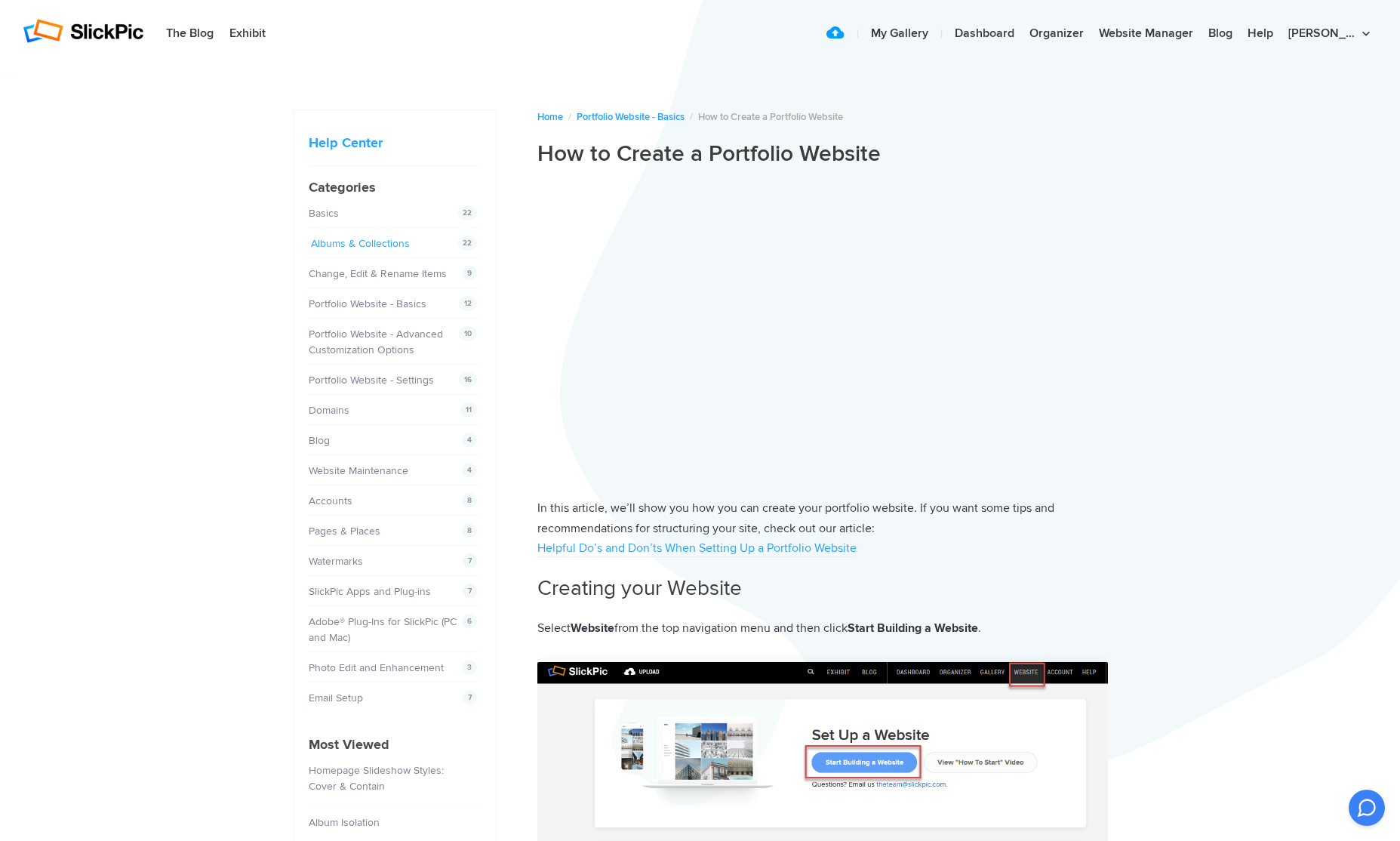
click at [368, 243] on link "Albums & Collections" at bounding box center [360, 243] width 99 height 13
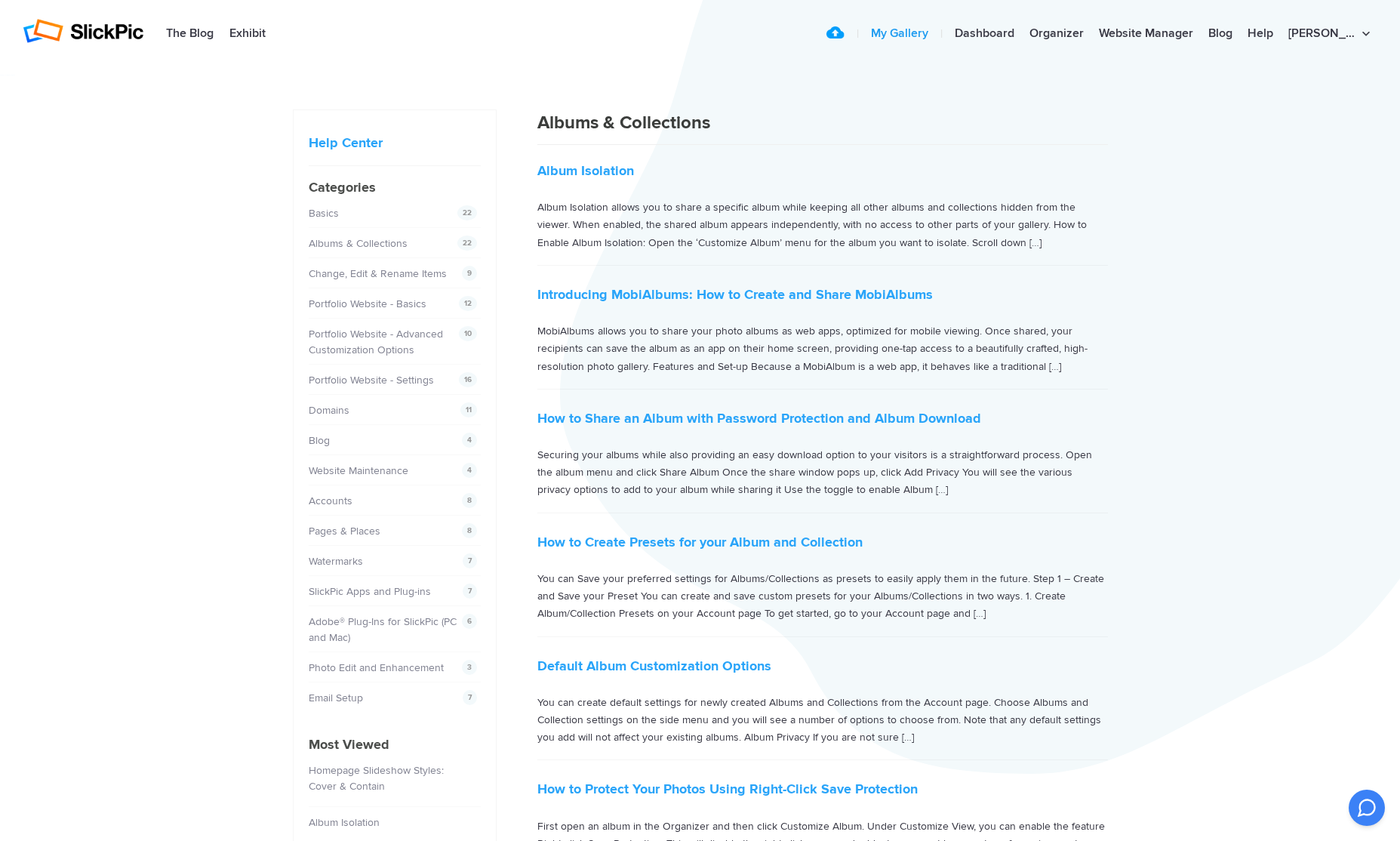
click at [922, 31] on link "My Gallery" at bounding box center [900, 34] width 73 height 30
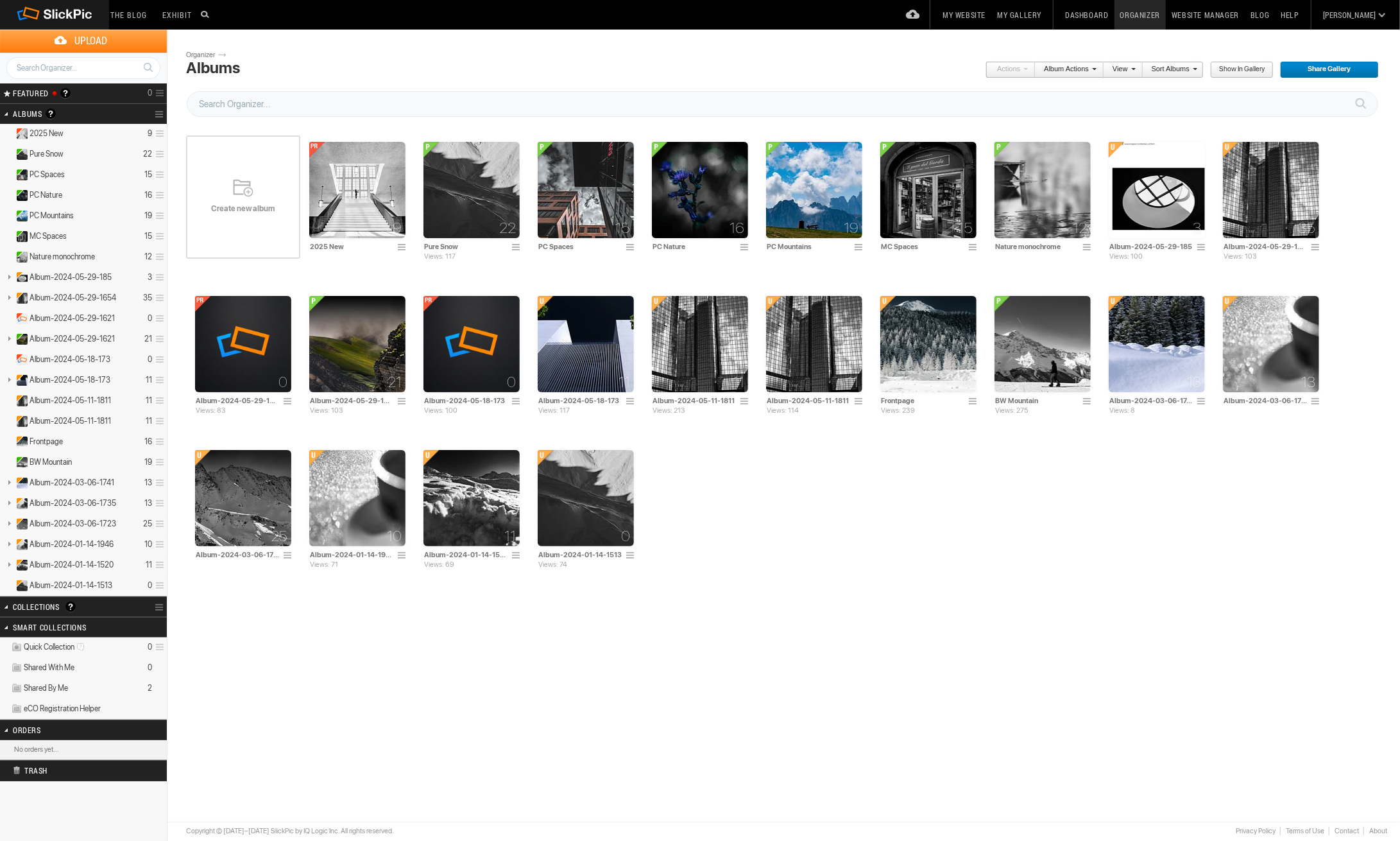
click at [1275, 14] on link "Blog" at bounding box center [1259, 15] width 30 height 30
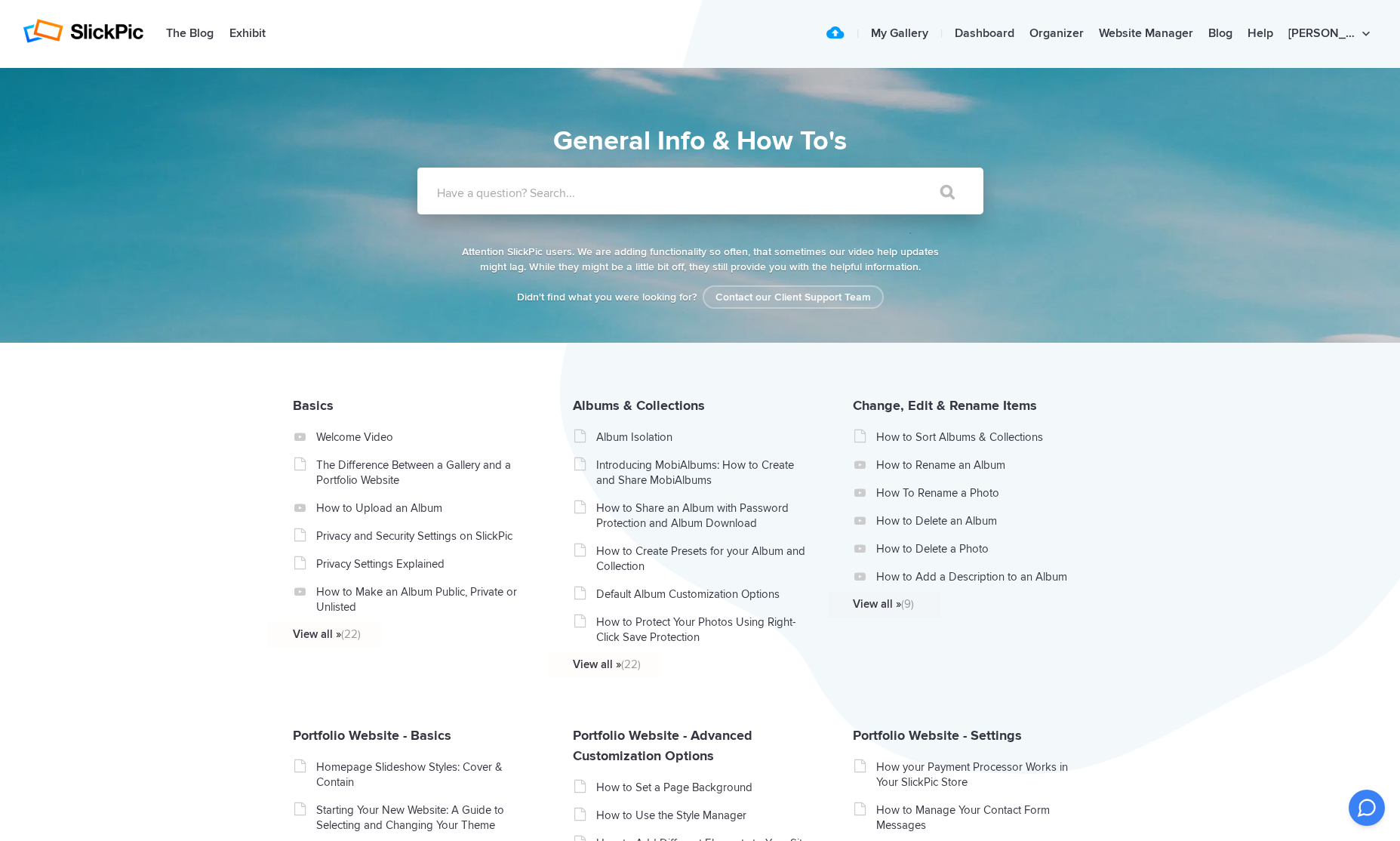
click at [443, 200] on label "Have a question? Search..." at bounding box center [720, 193] width 566 height 15
click at [443, 200] on input "Have a question? Search..." at bounding box center [670, 191] width 504 height 47
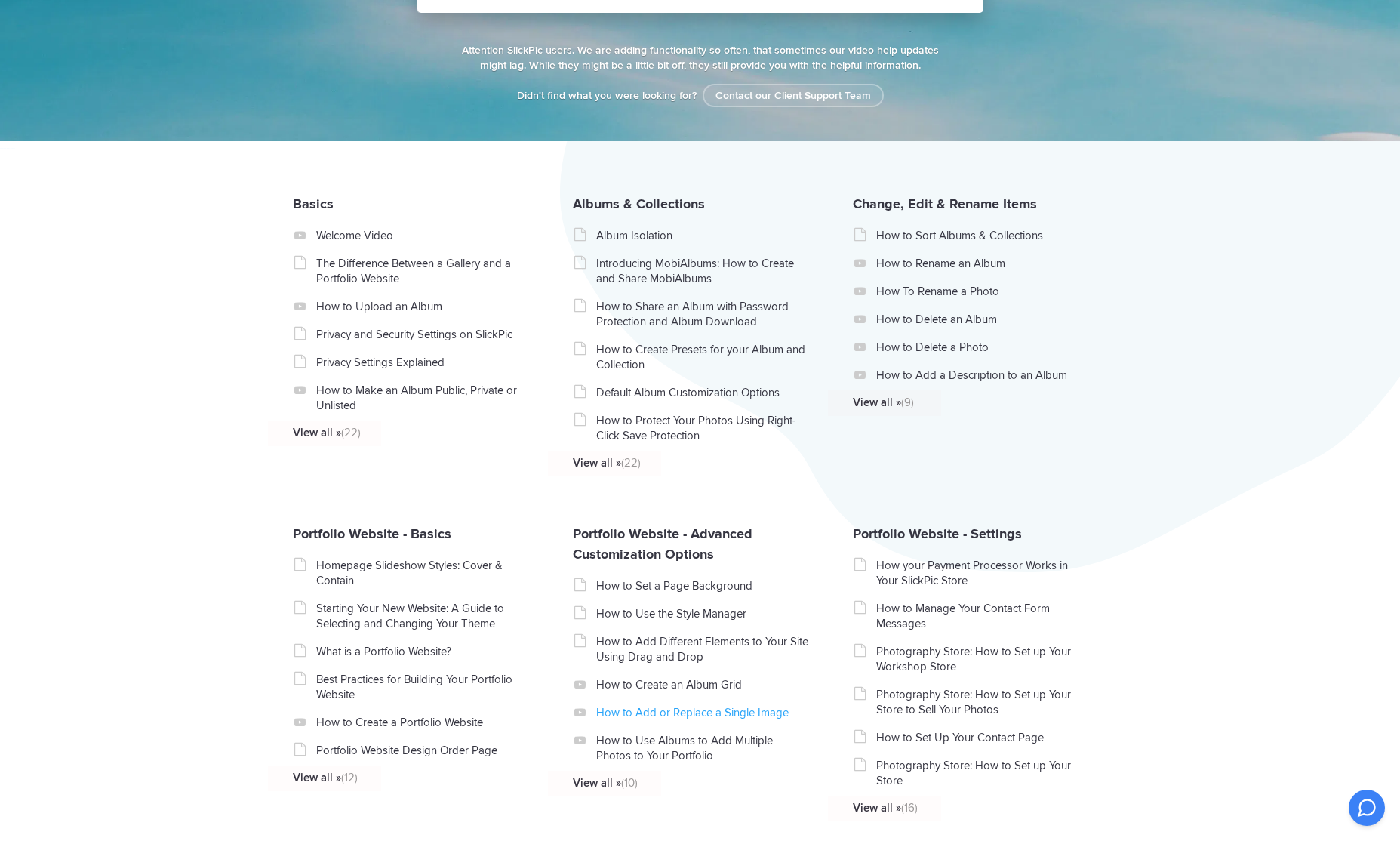
scroll to position [33, 0]
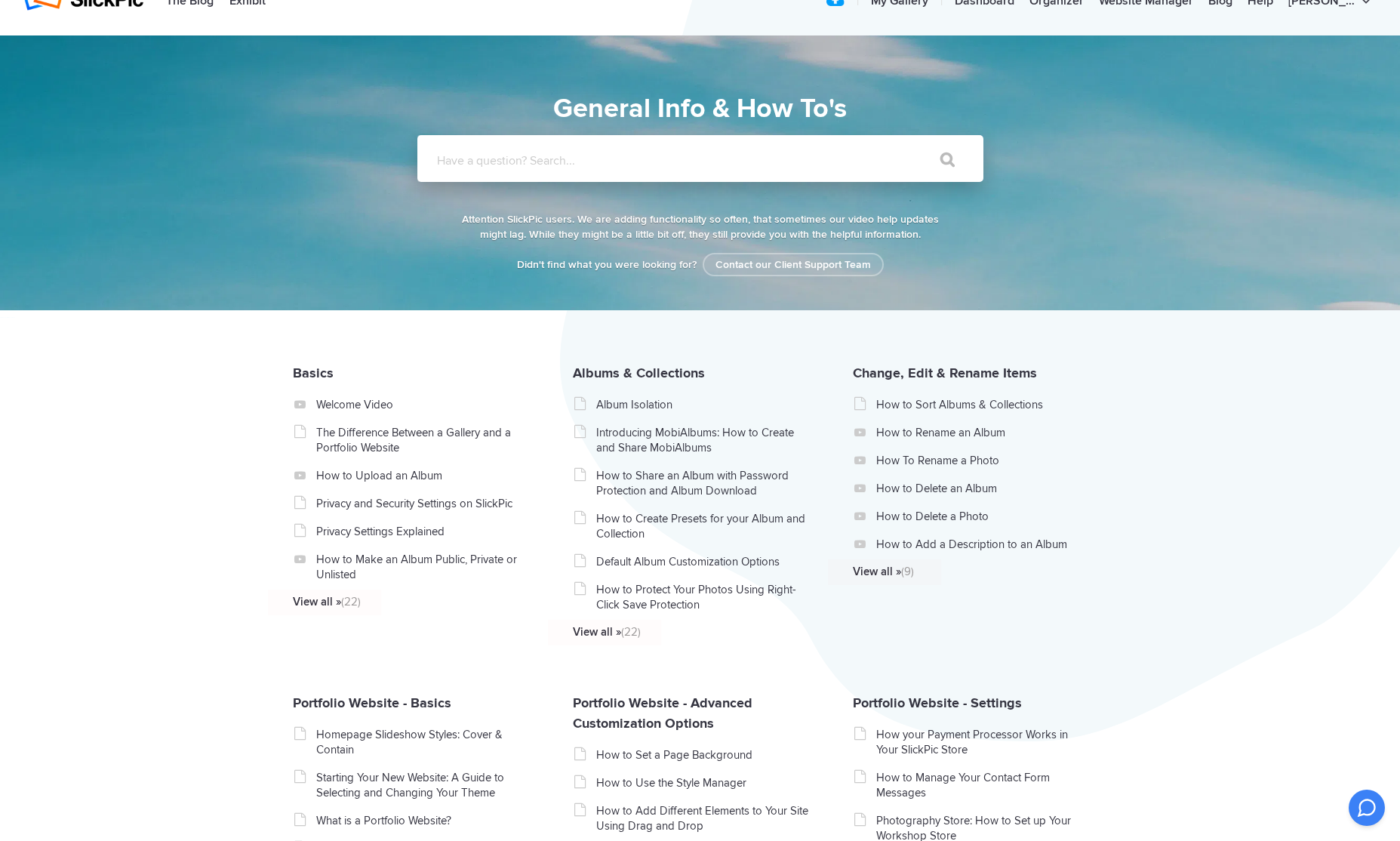
click at [490, 157] on label "Have a question? Search..." at bounding box center [720, 160] width 566 height 15
click at [490, 157] on input "Have a question? Search..." at bounding box center [670, 159] width 504 height 47
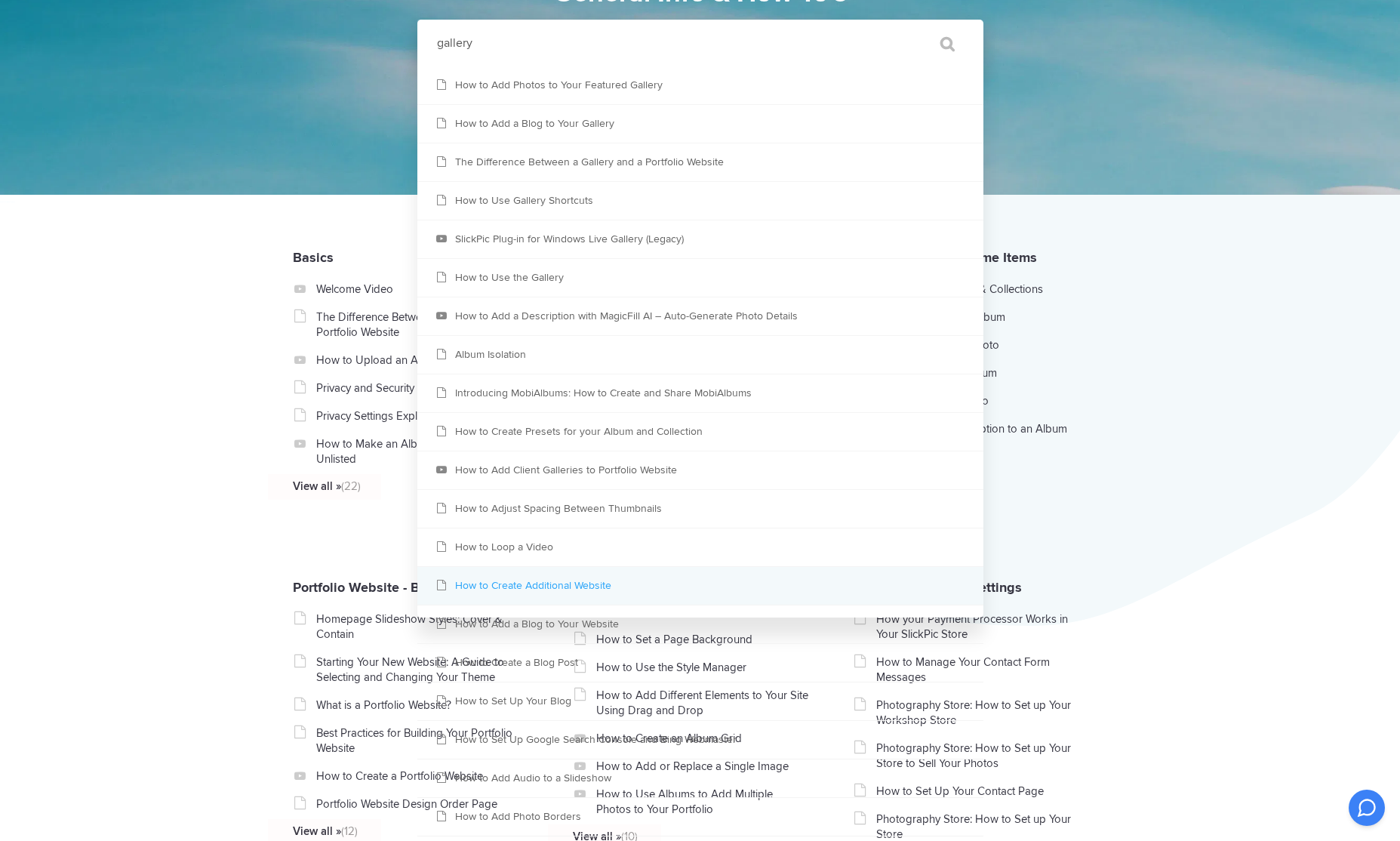
scroll to position [154, 0]
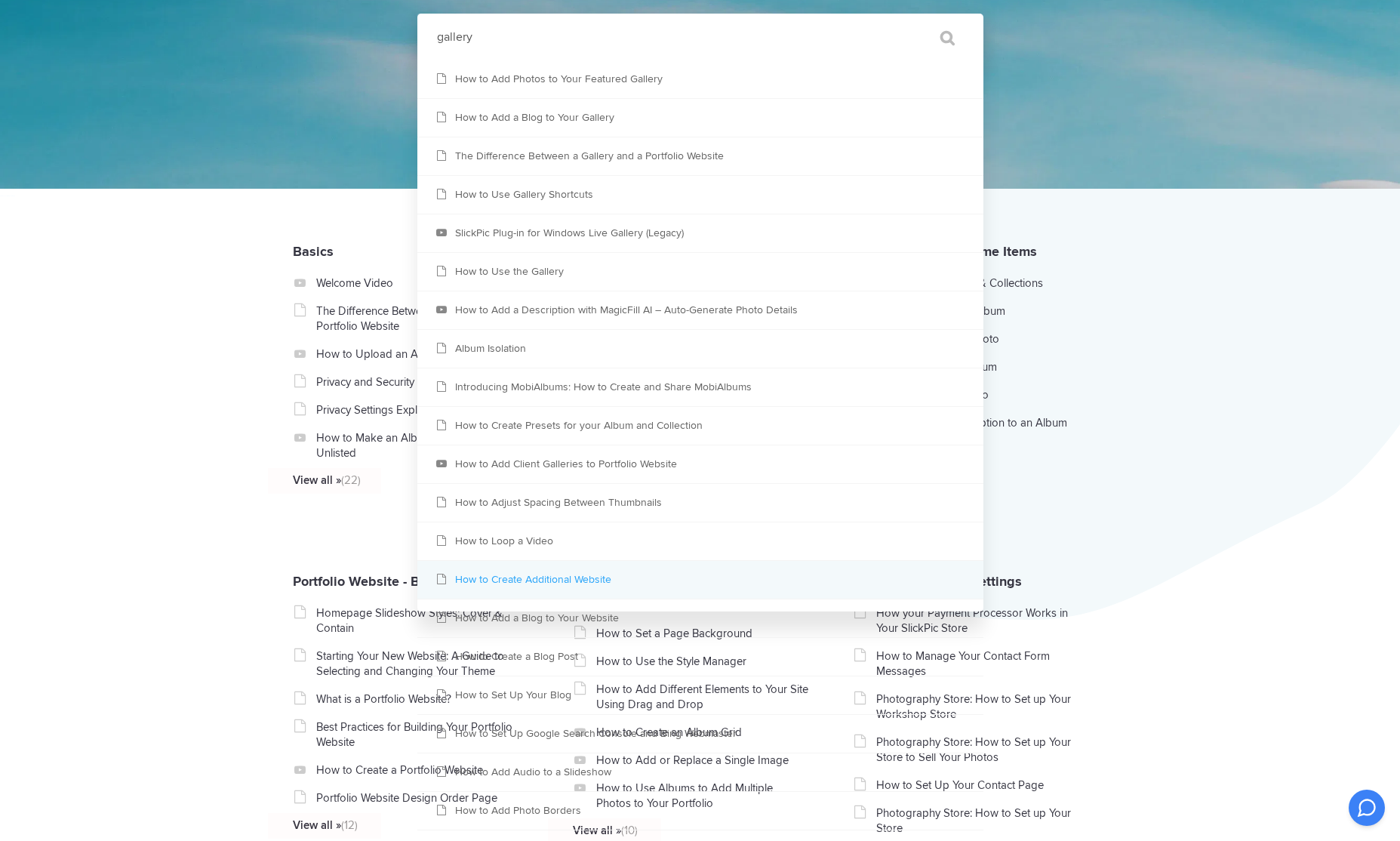
type input "gallery"
click at [546, 578] on link "How to Create Additional Website" at bounding box center [701, 580] width 566 height 38
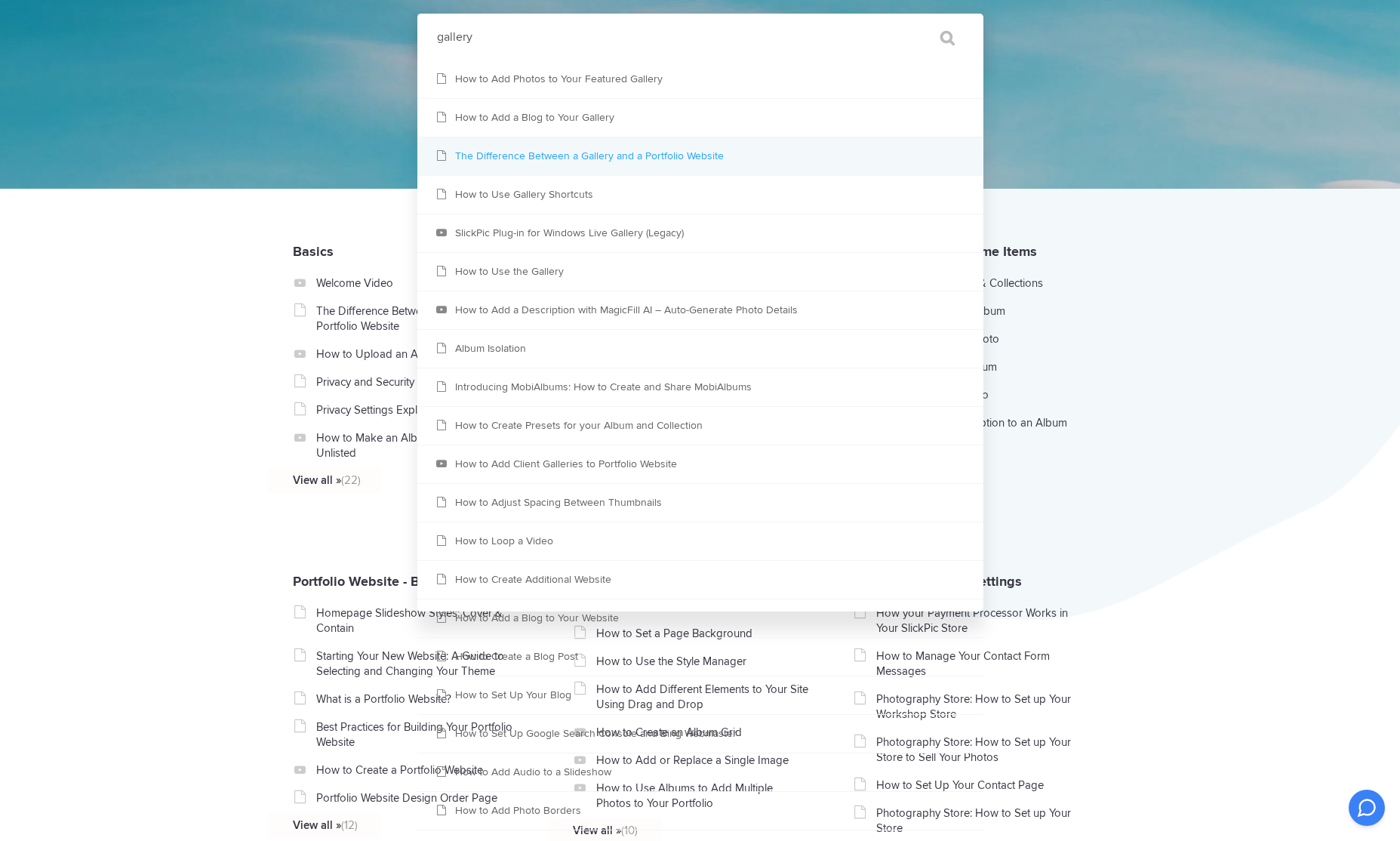
click at [516, 154] on link "The Difference Between a Gallery and a Portfolio Website" at bounding box center [701, 157] width 566 height 38
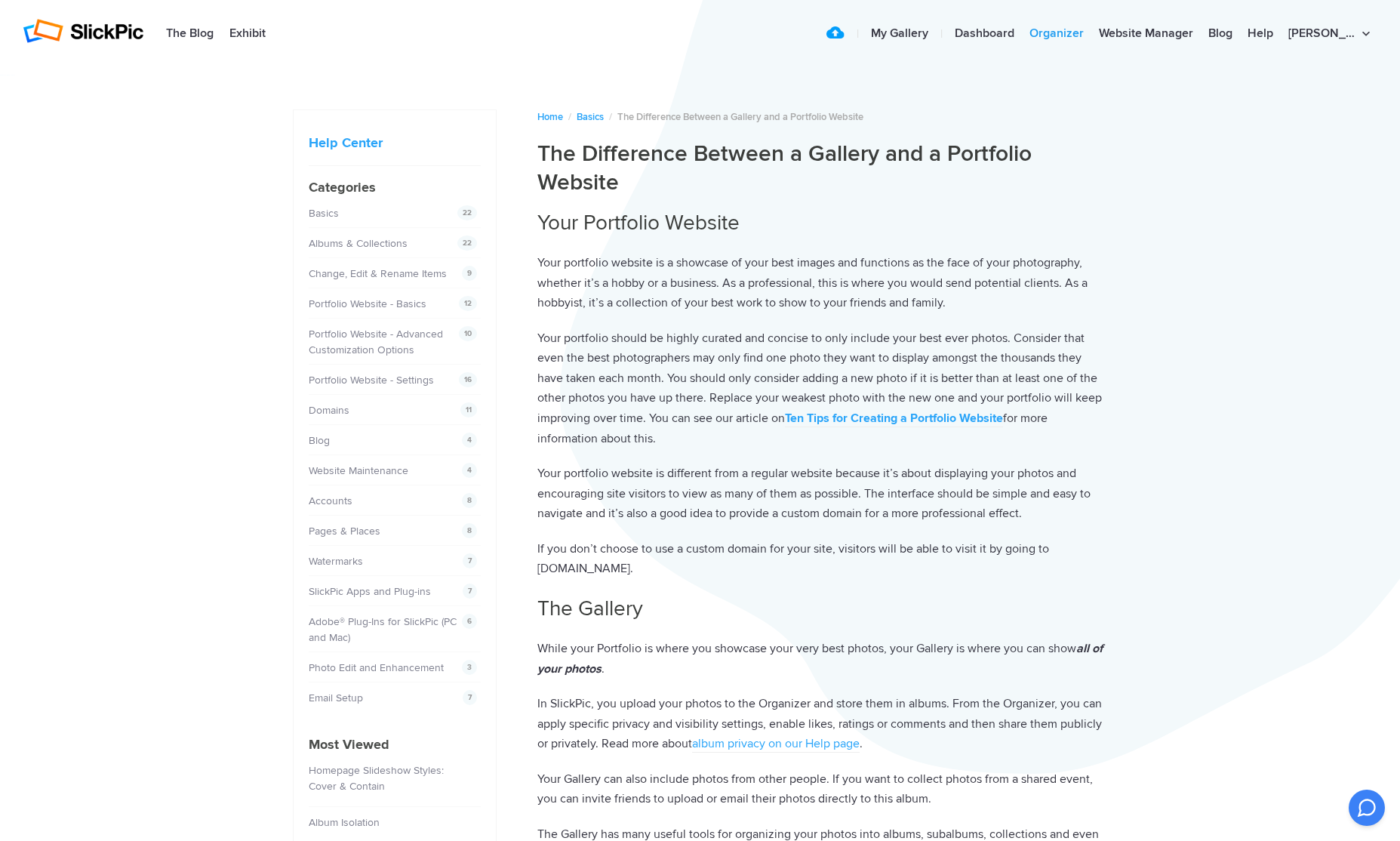
click at [1075, 33] on link "Organizer" at bounding box center [1057, 34] width 70 height 30
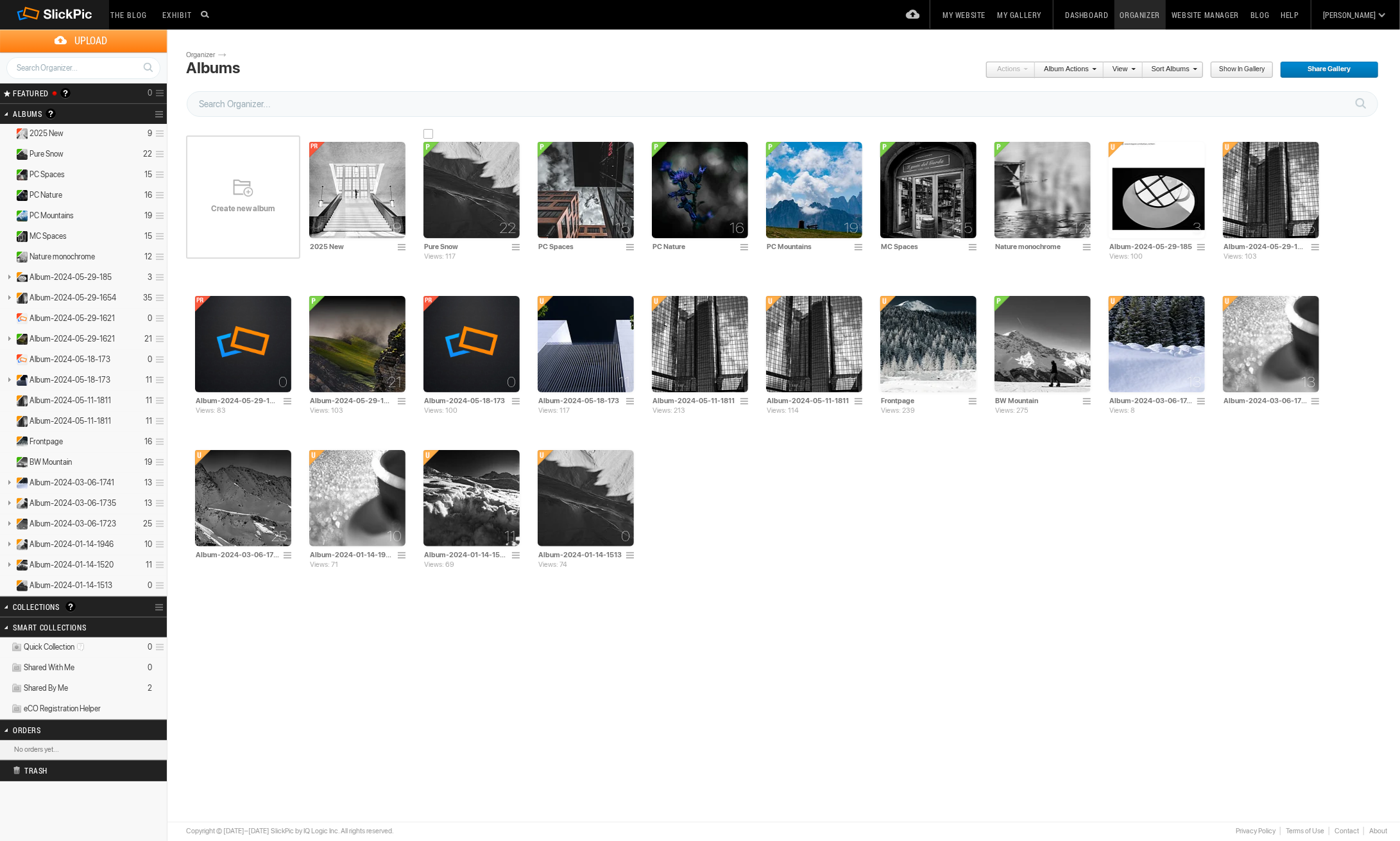
click at [471, 191] on img at bounding box center [471, 190] width 96 height 97
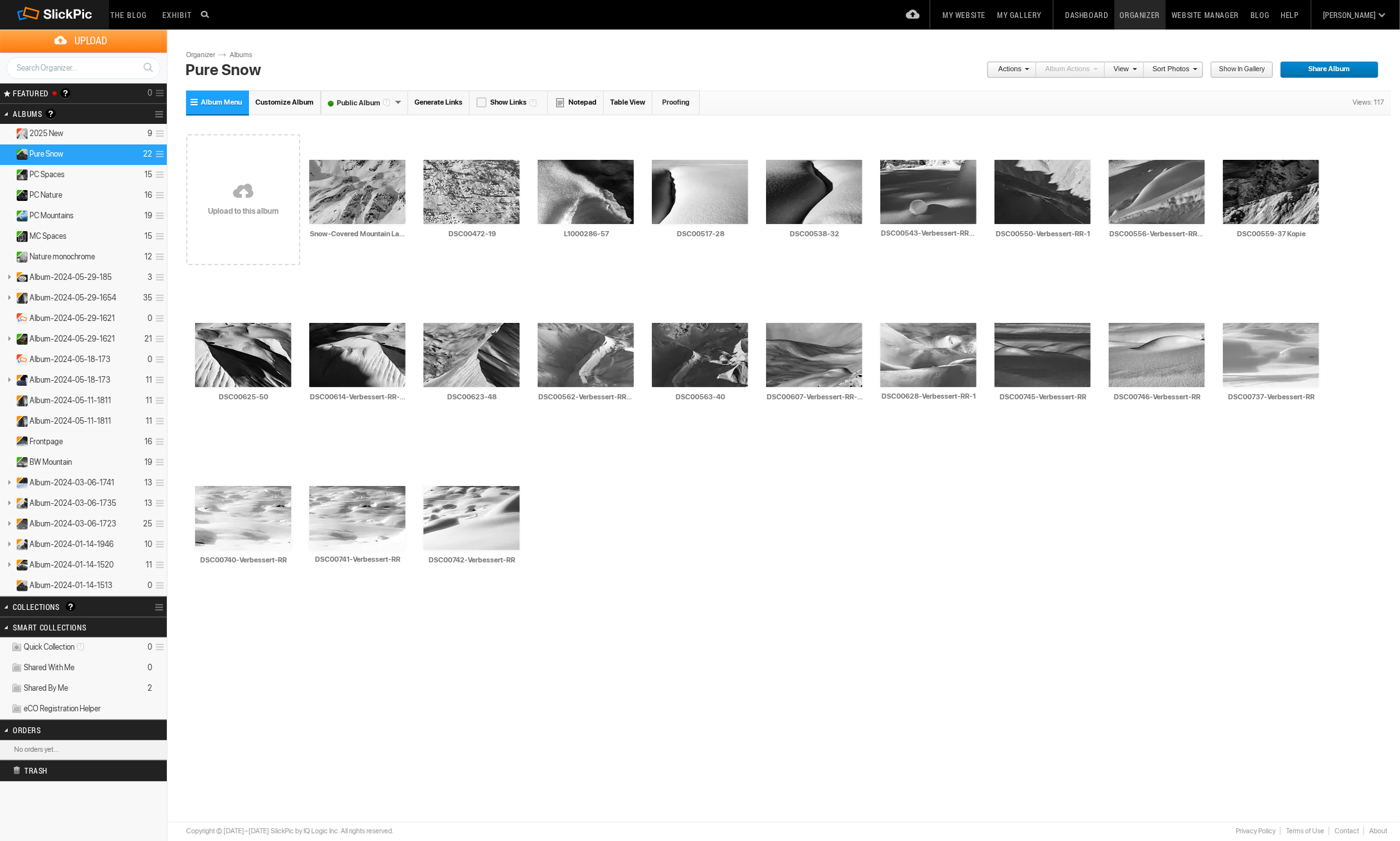
click at [285, 101] on span "Customize Album" at bounding box center [284, 102] width 59 height 8
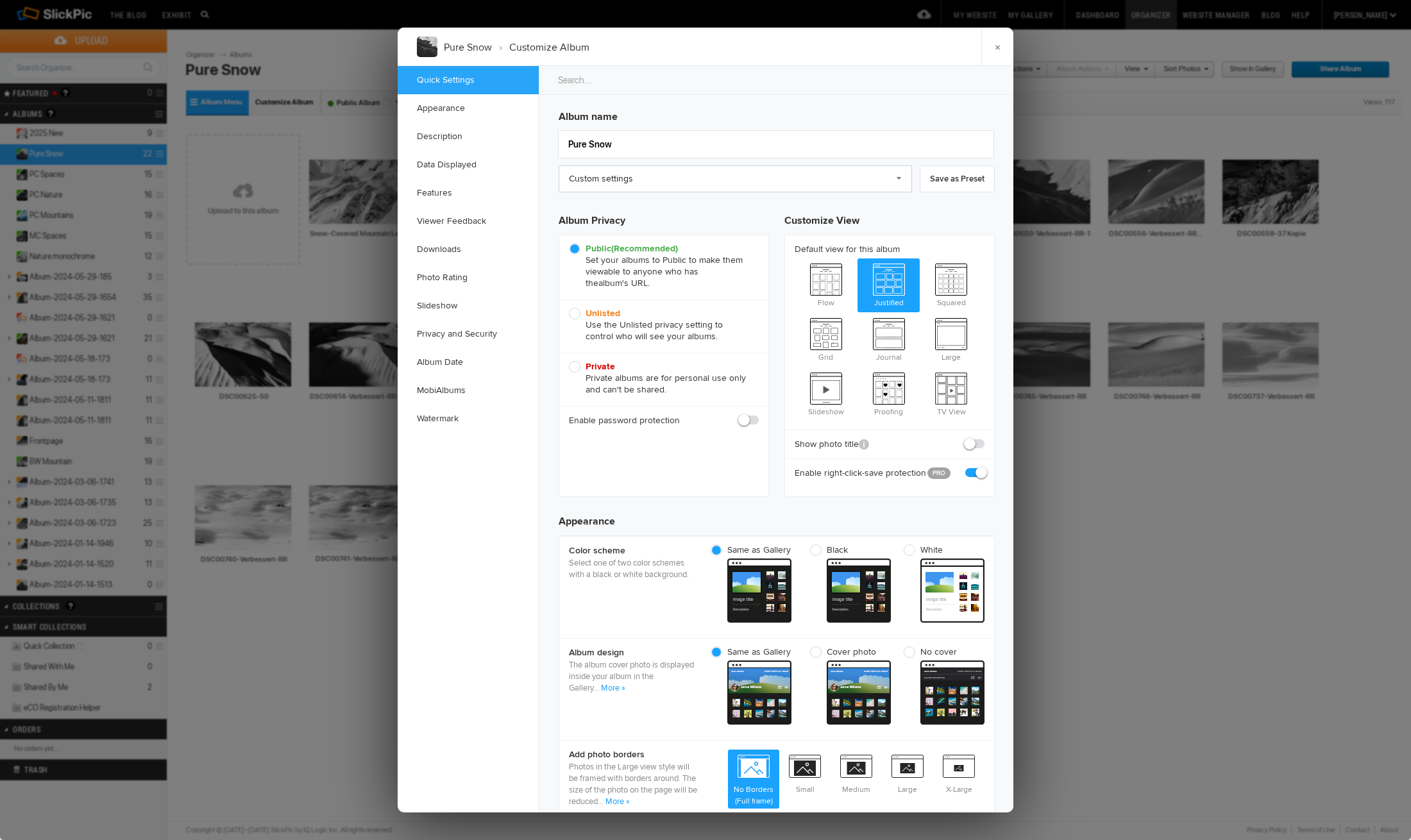
click at [723, 179] on link "Custom settings" at bounding box center [735, 179] width 354 height 27
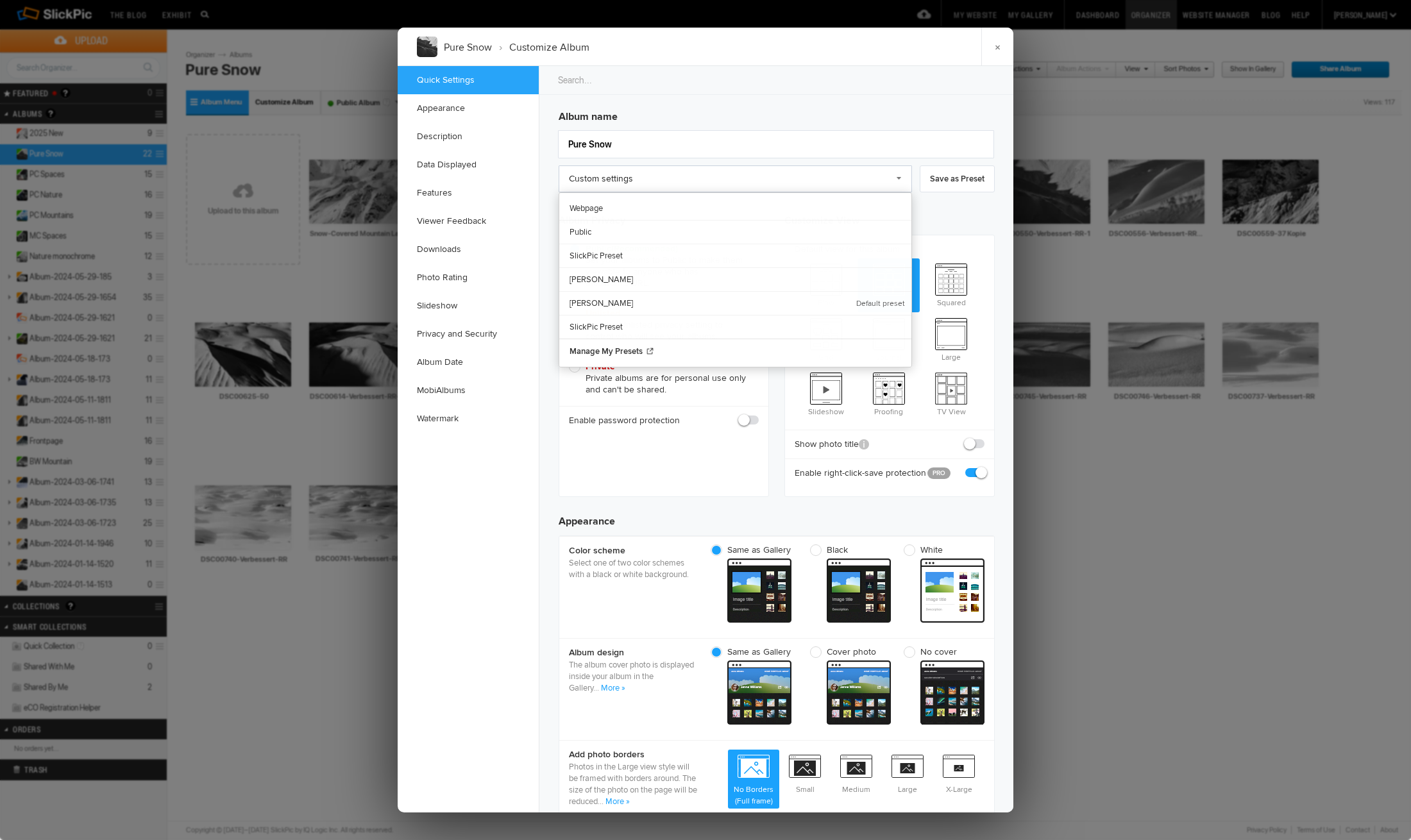
click at [723, 179] on link "Custom settings" at bounding box center [735, 179] width 354 height 27
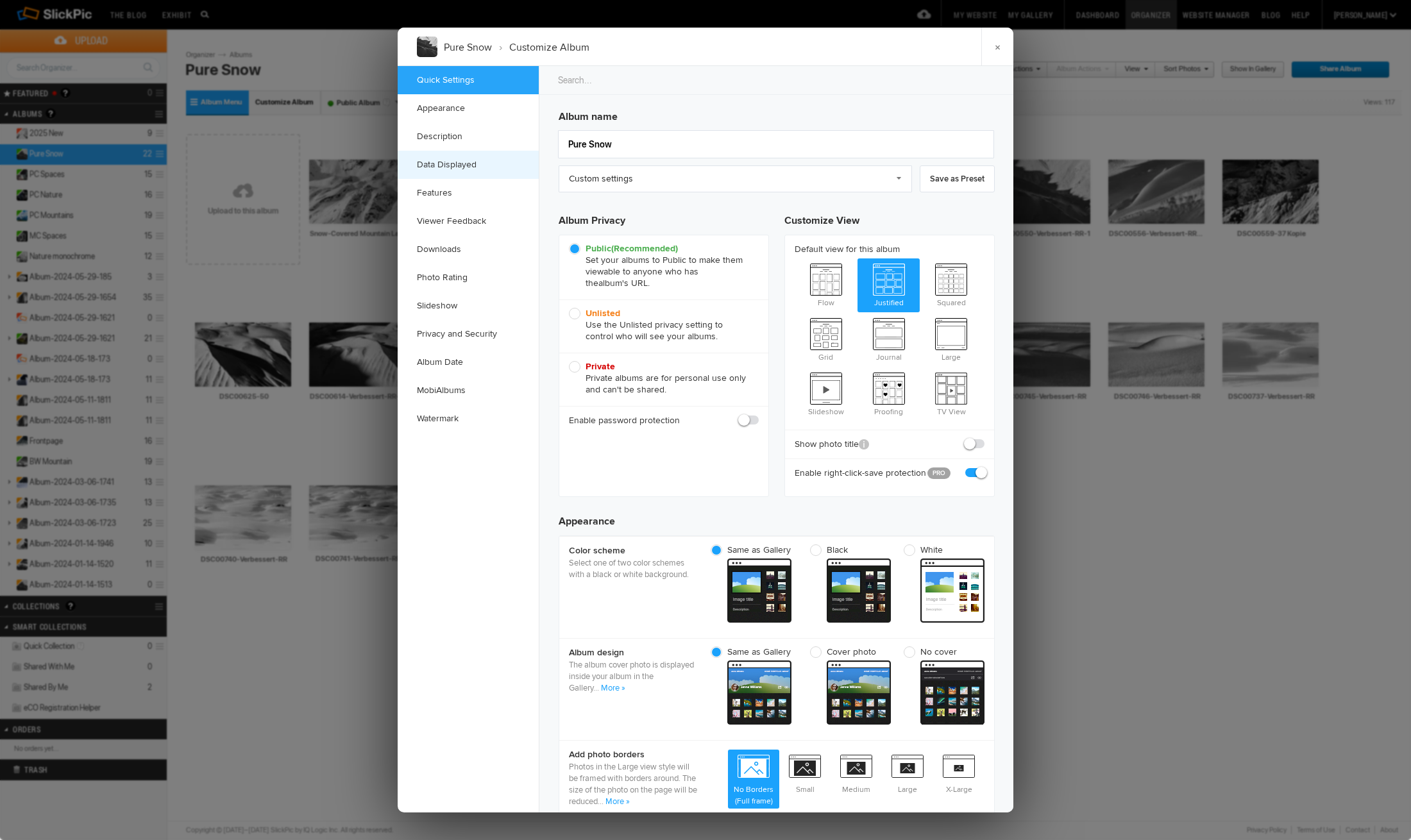
click at [451, 163] on link "Data Displayed" at bounding box center [467, 165] width 141 height 28
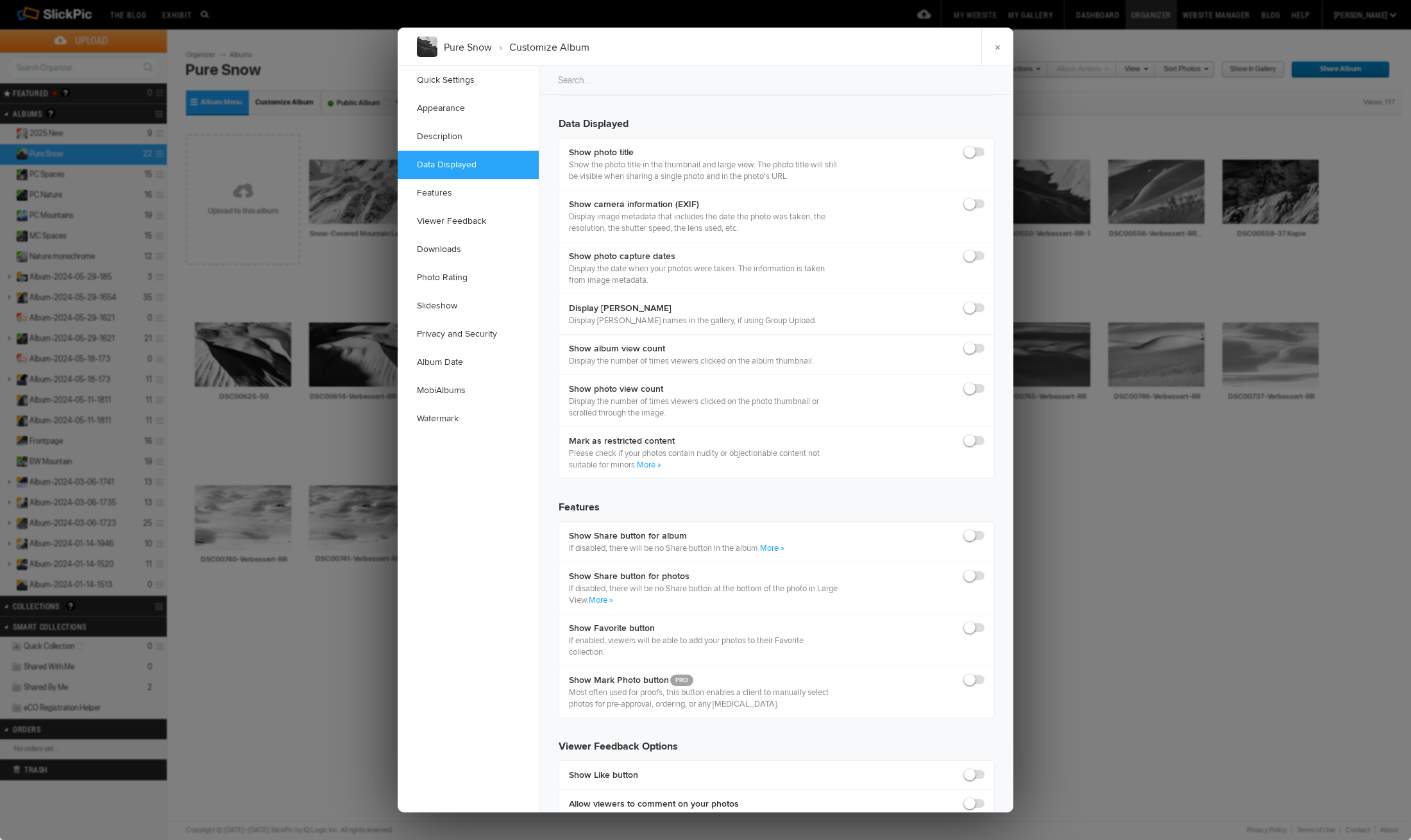
scroll to position [1167, 0]
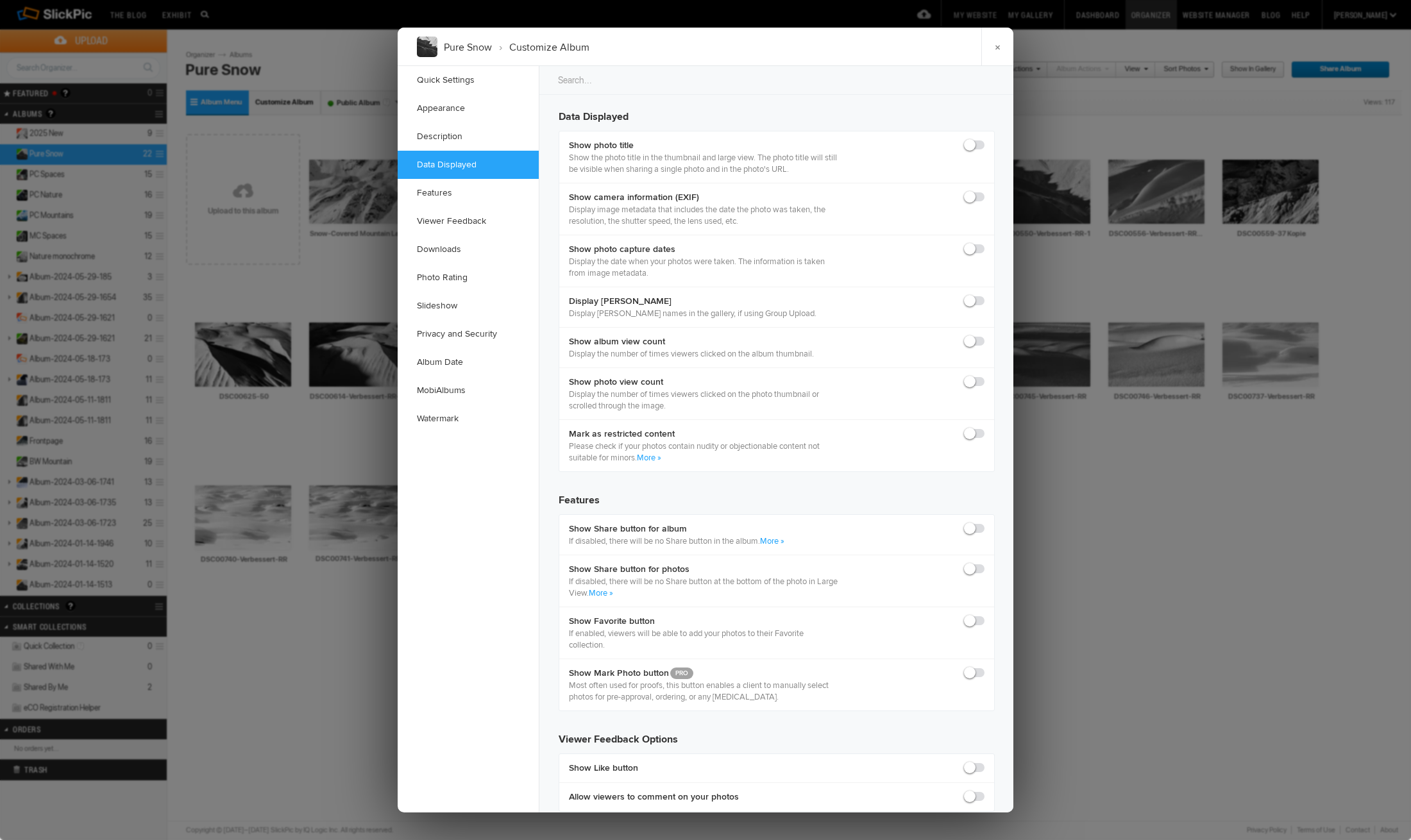
click at [984, 139] on span at bounding box center [984, 139] width 0 height 0
click at [984, 138] on input "checkbox" at bounding box center [984, 138] width 1 height 1
checkbox input "true"
click at [984, 139] on span at bounding box center [984, 139] width 0 height 0
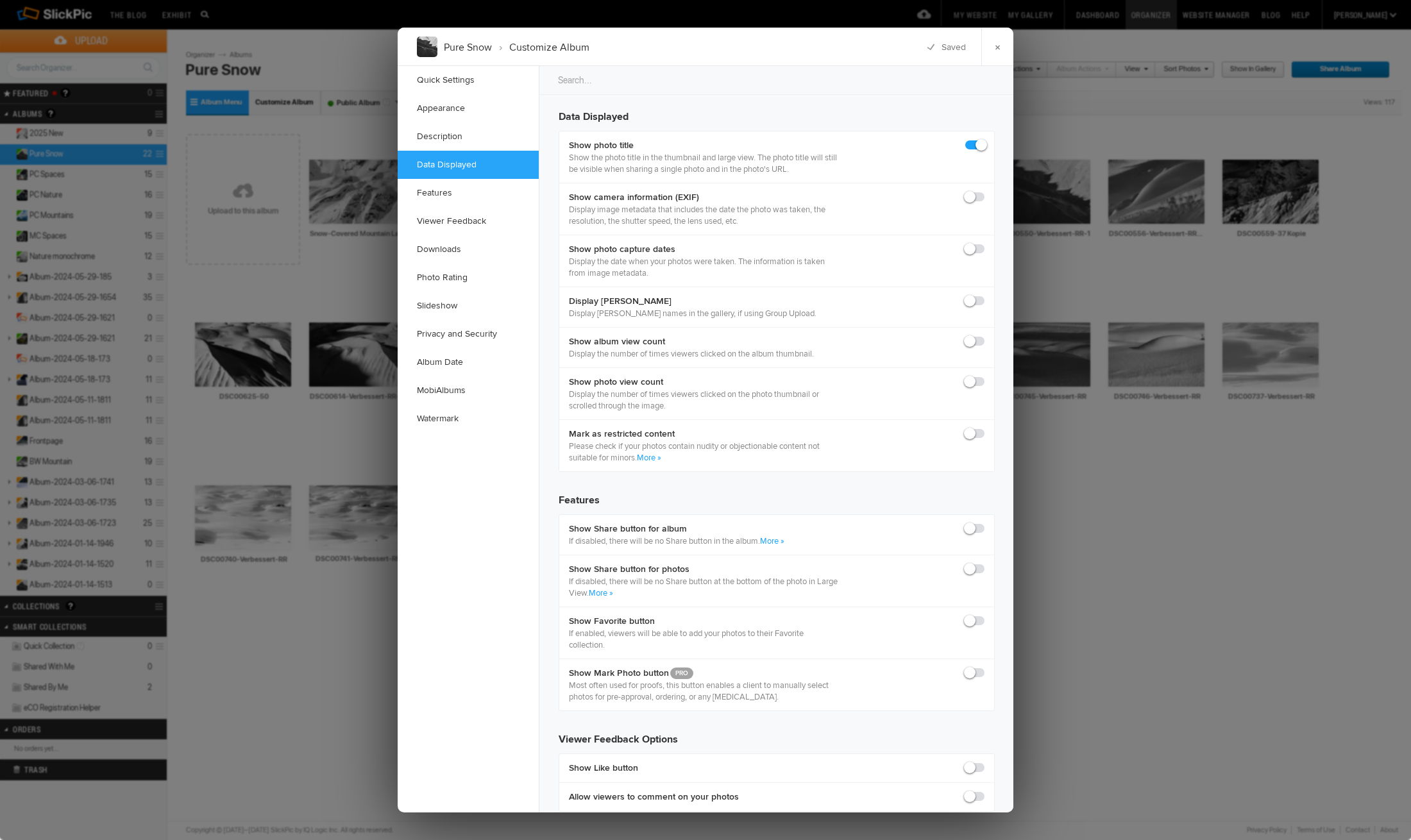
click at [984, 138] on input "checkbox" at bounding box center [984, 138] width 1 height 1
checkbox input "false"
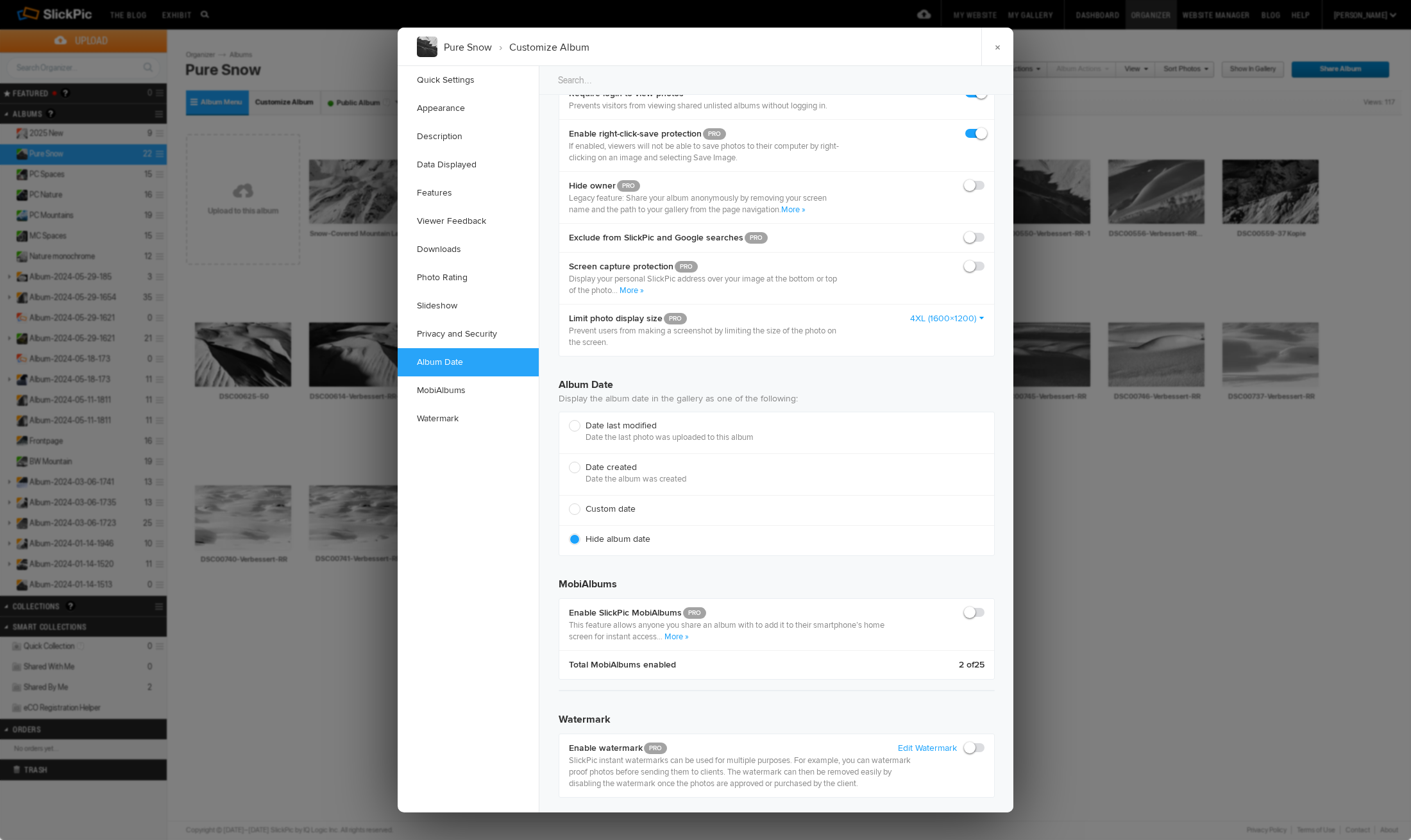
scroll to position [2433, 0]
click at [459, 388] on link "MobiAlbums" at bounding box center [467, 391] width 141 height 28
click at [466, 390] on link "MobiAlbums" at bounding box center [467, 391] width 141 height 28
click at [456, 413] on link "Watermark" at bounding box center [467, 418] width 141 height 28
click at [984, 605] on span at bounding box center [984, 605] width 0 height 0
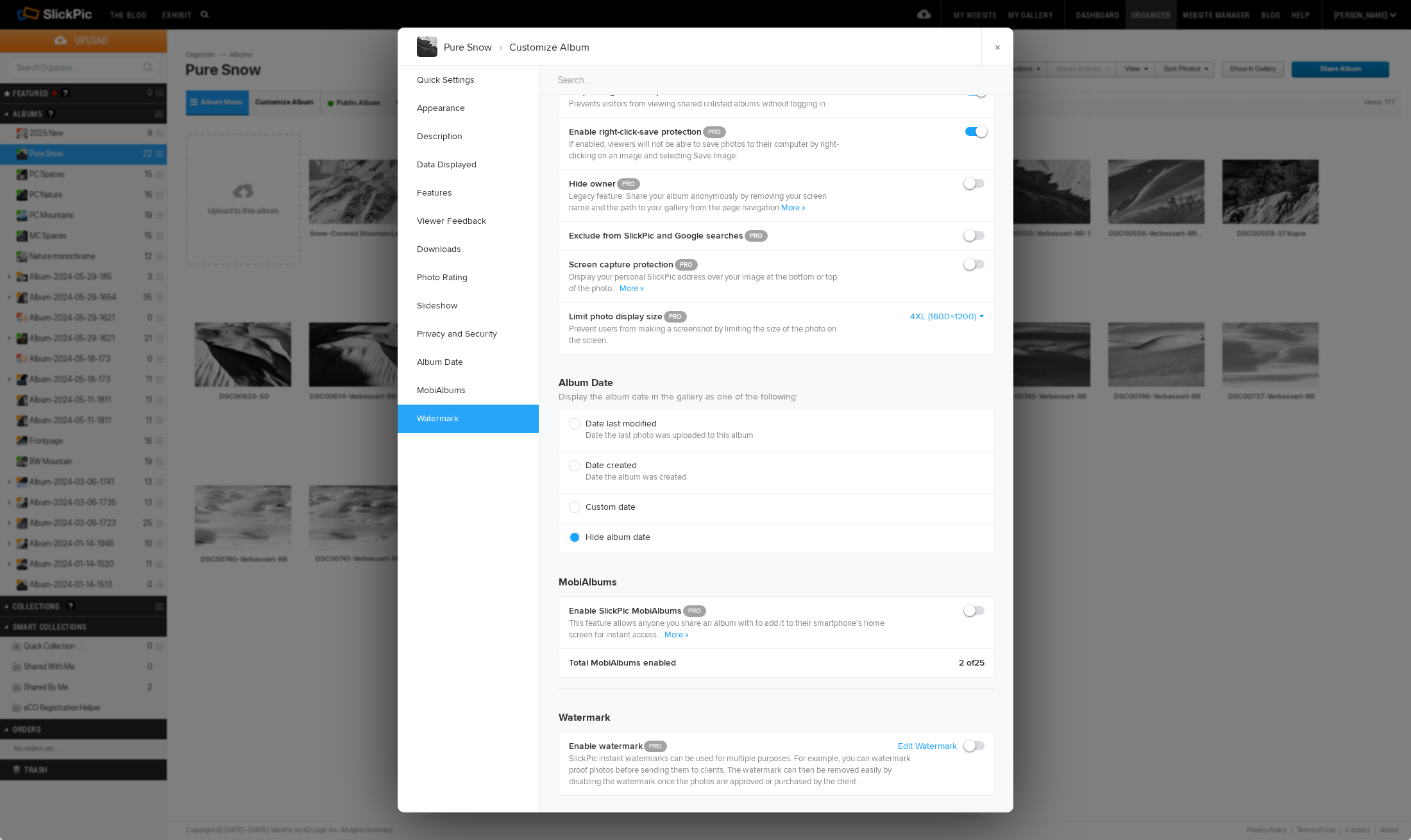
click at [984, 604] on input "checkbox" at bounding box center [984, 604] width 1 height 1
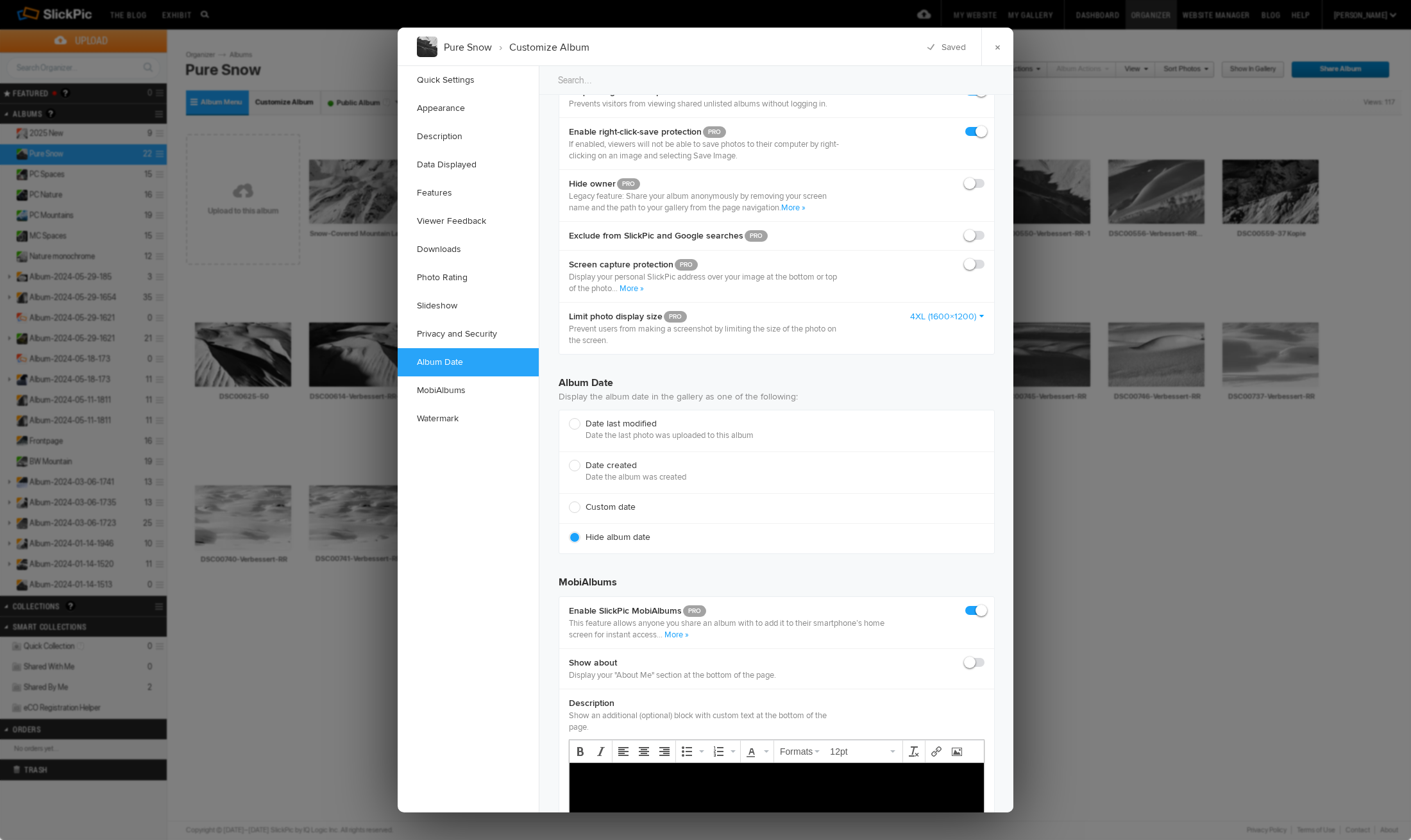
scroll to position [2535, 0]
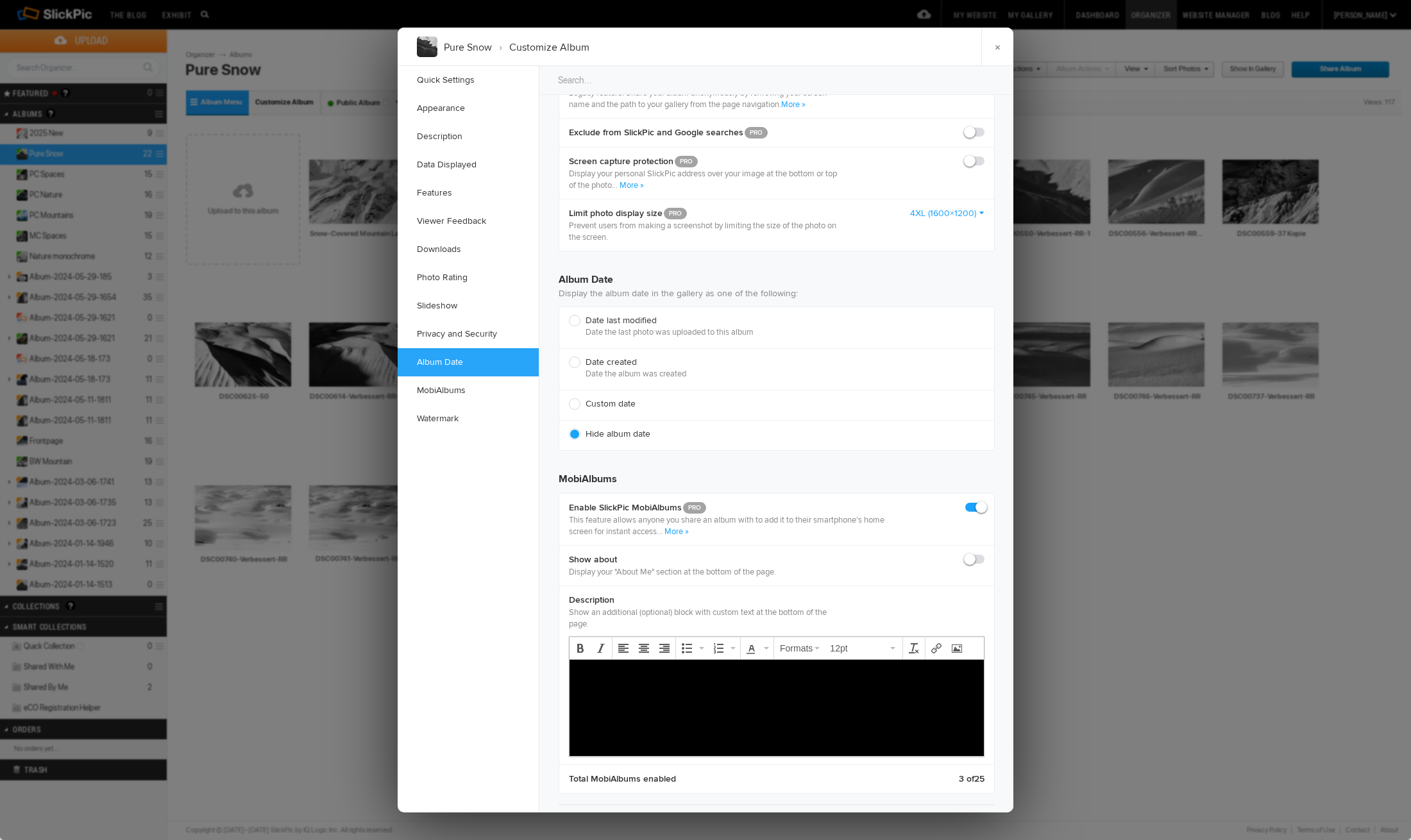
click at [634, 671] on p at bounding box center [777, 674] width 393 height 15
click at [809, 545] on div "Show about Display your "About Me" section at the bottom of the page." at bounding box center [777, 565] width 435 height 40
click at [984, 501] on span at bounding box center [984, 501] width 0 height 0
click at [984, 501] on input "checkbox" at bounding box center [984, 501] width 1 height 1
checkbox input "false"
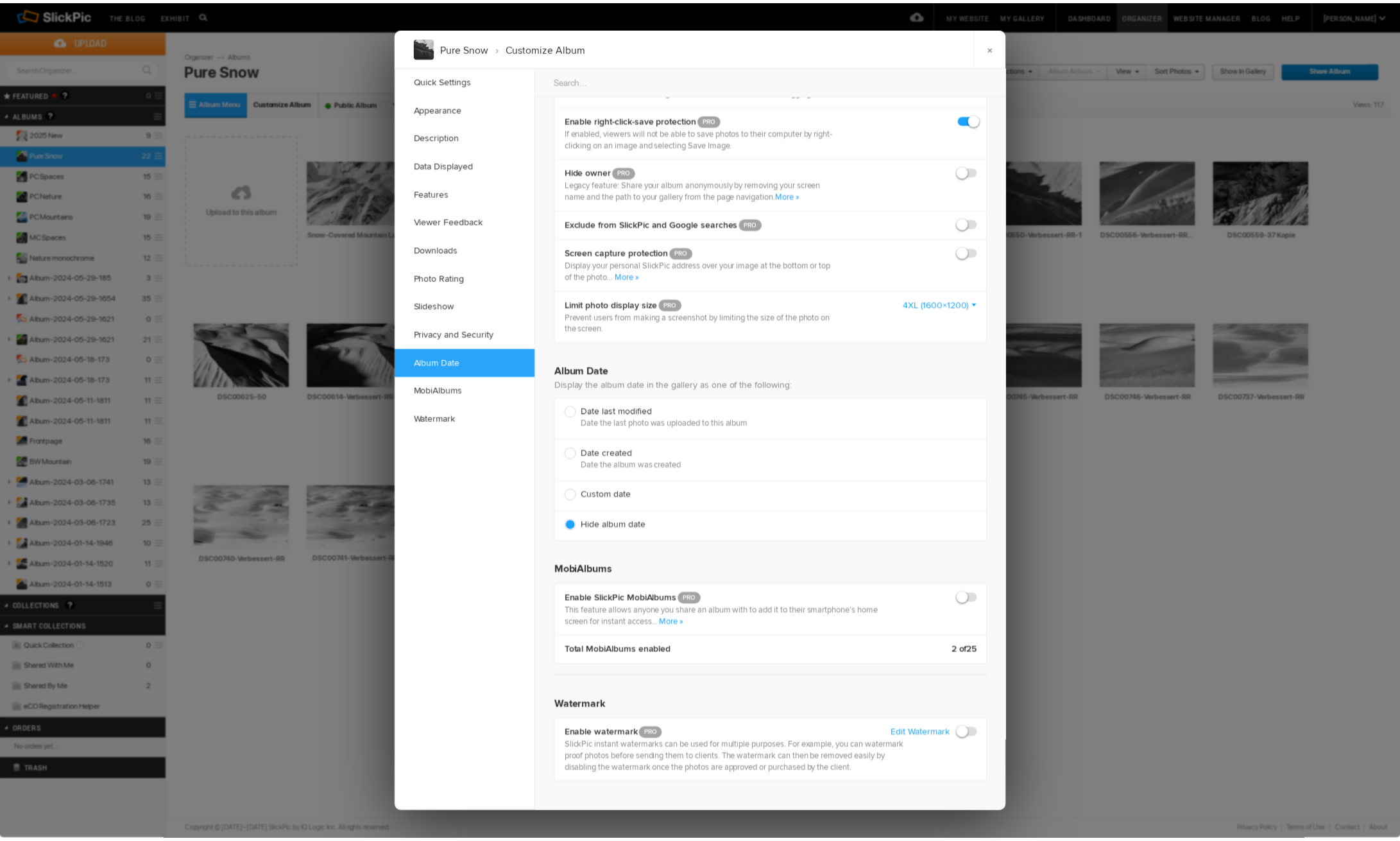
scroll to position [2435, 0]
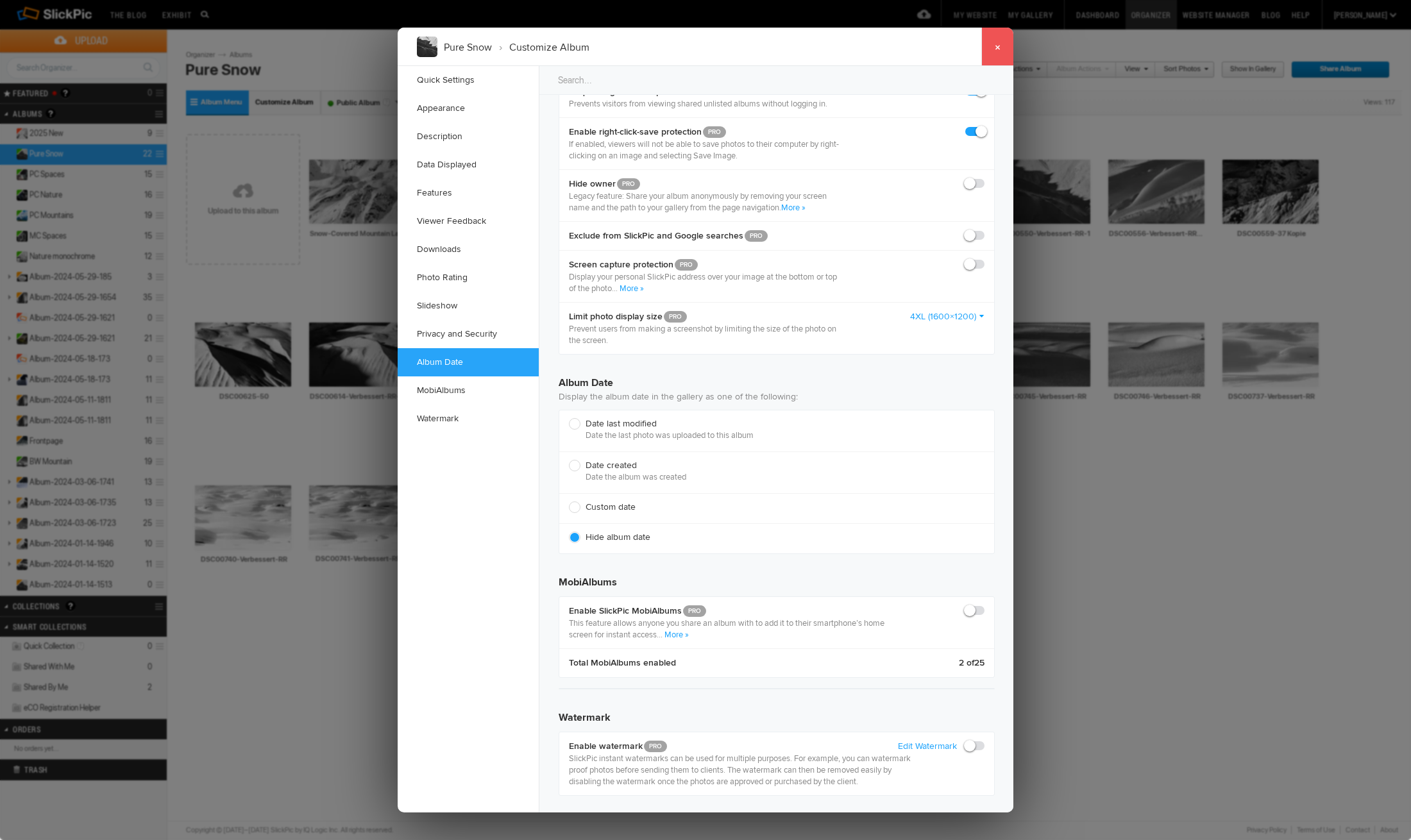
click at [1002, 45] on link "×" at bounding box center [997, 47] width 32 height 39
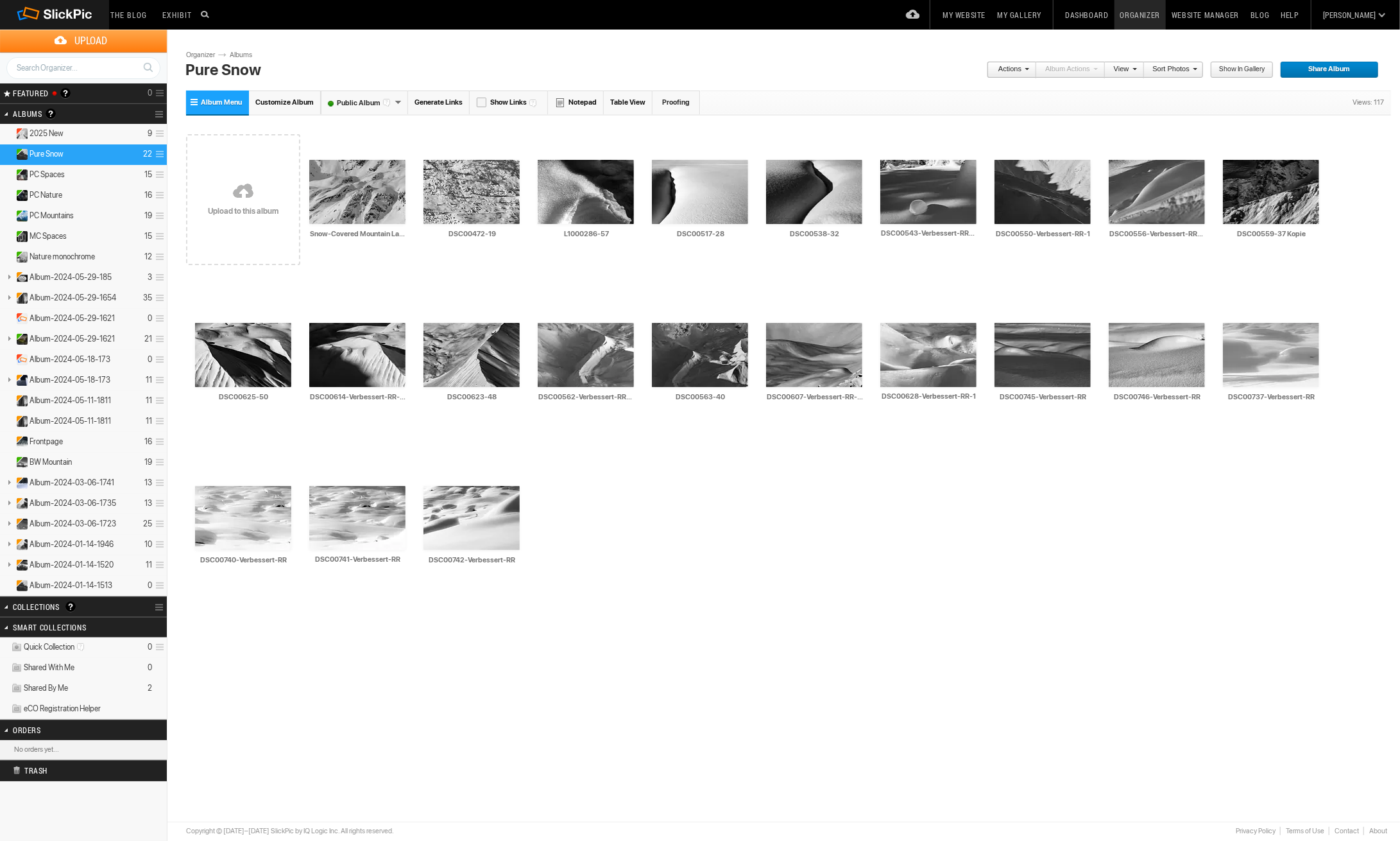
click at [451, 102] on link "Generate Links" at bounding box center [439, 102] width 62 height 24
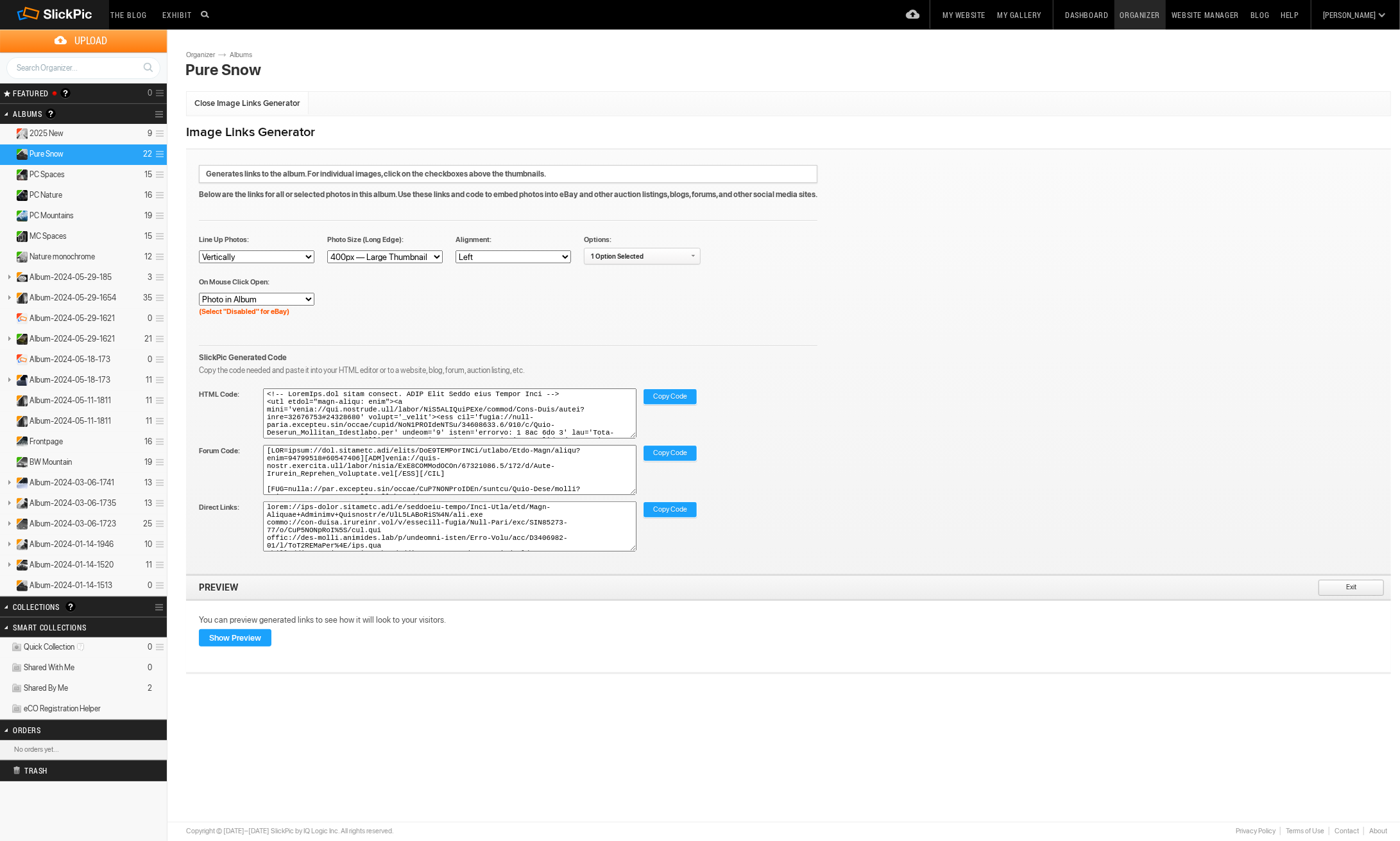
click at [230, 100] on span "Close Image Links Generator" at bounding box center [247, 104] width 106 height 10
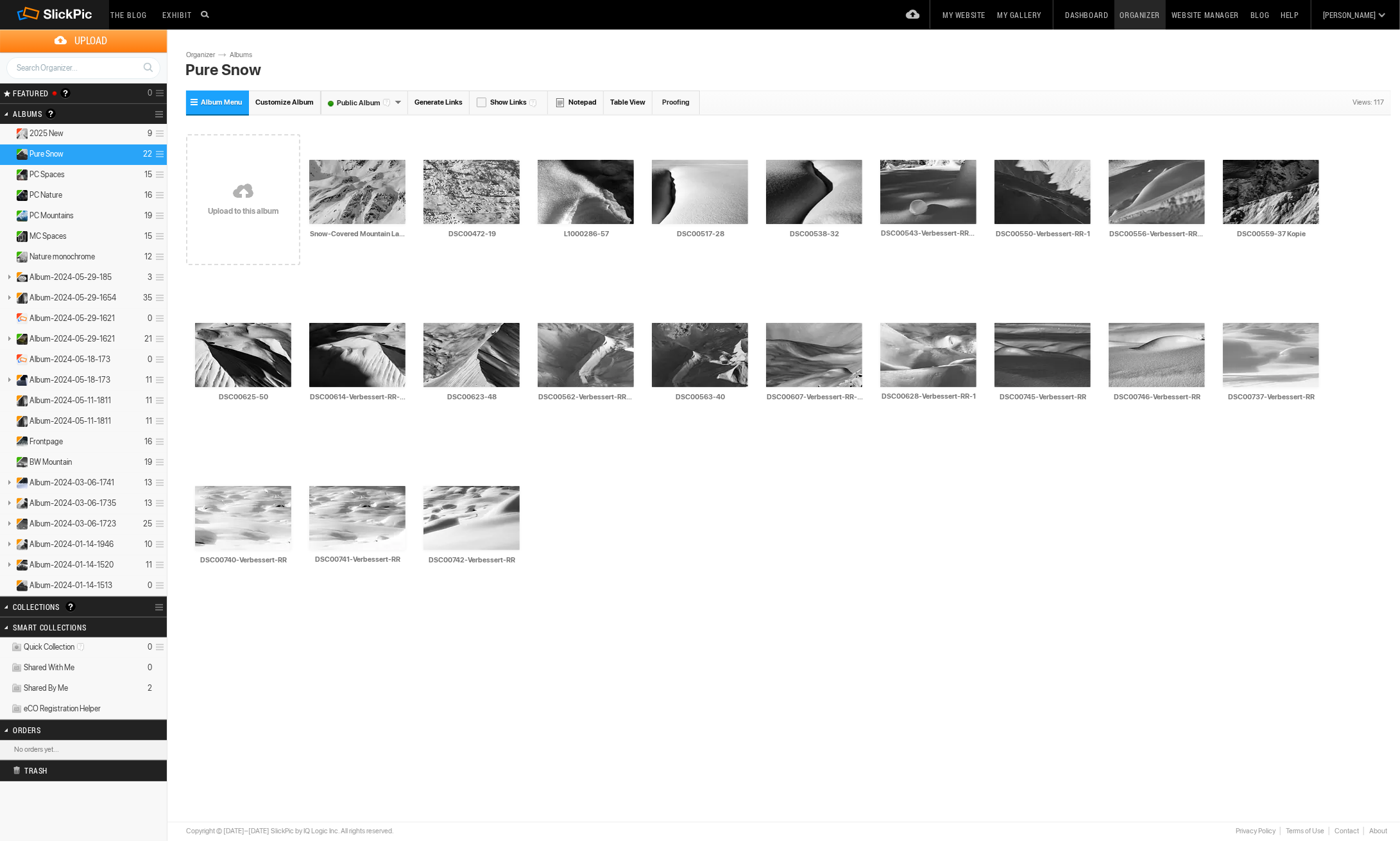
click at [669, 102] on link "Proofing" at bounding box center [676, 102] width 48 height 24
click at [104, 606] on h2 "Collections A collection is a great way of grouping your photos. It’s a virtual…" at bounding box center [67, 607] width 108 height 19
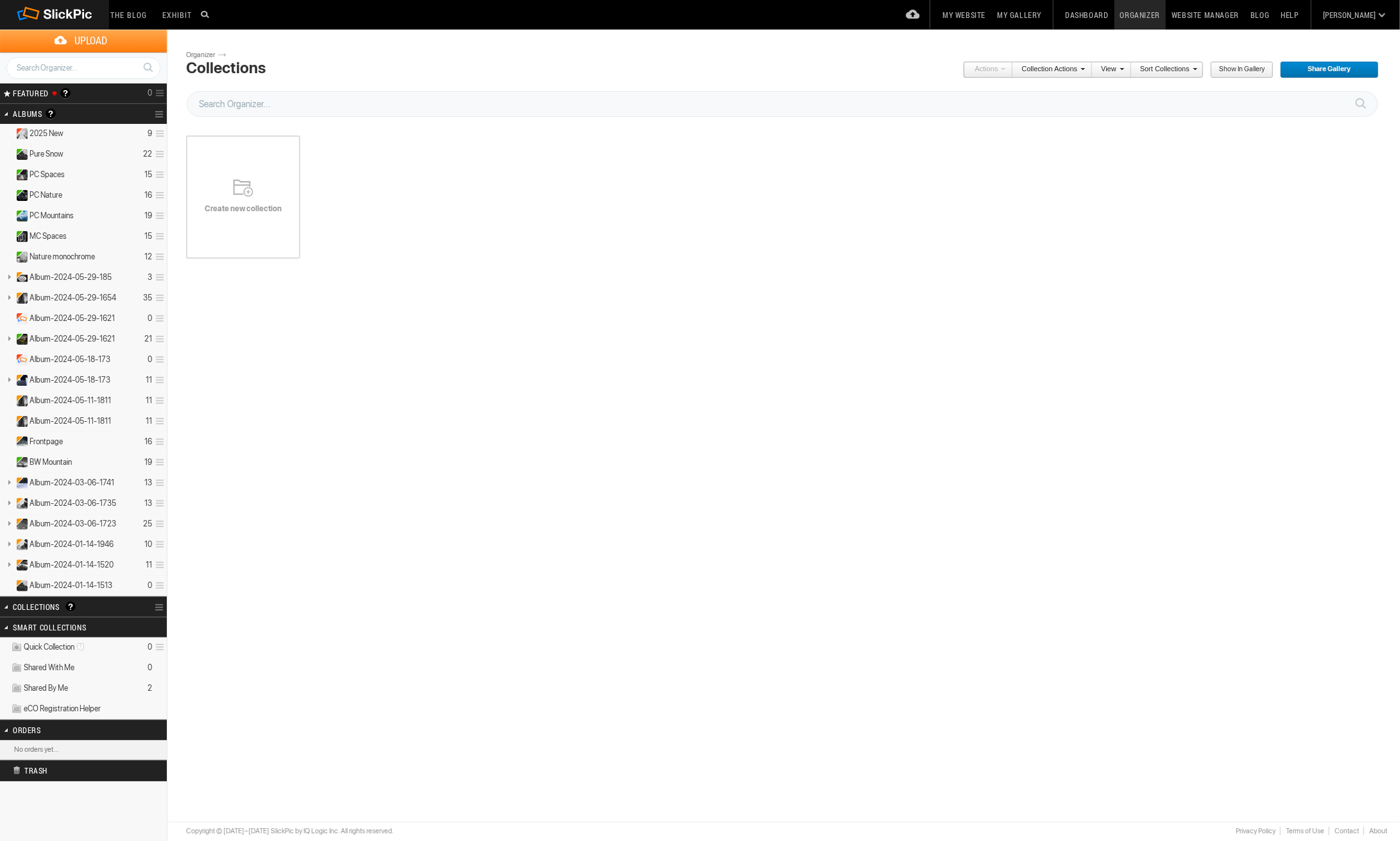
click at [69, 611] on span "A collection is a great way of grouping your photos. It’s a virtual album (like…" at bounding box center [71, 607] width 10 height 11
click at [159, 611] on link "Collection Options" at bounding box center [160, 607] width 12 height 18
click at [291, 589] on body "The Blog Search Search Exhibit Fresh Photos Editor's Choice Photos Photoblogs M…" at bounding box center [700, 420] width 1400 height 841
click at [57, 534] on details "Album-2024-03-06-1723 25" at bounding box center [83, 524] width 167 height 21
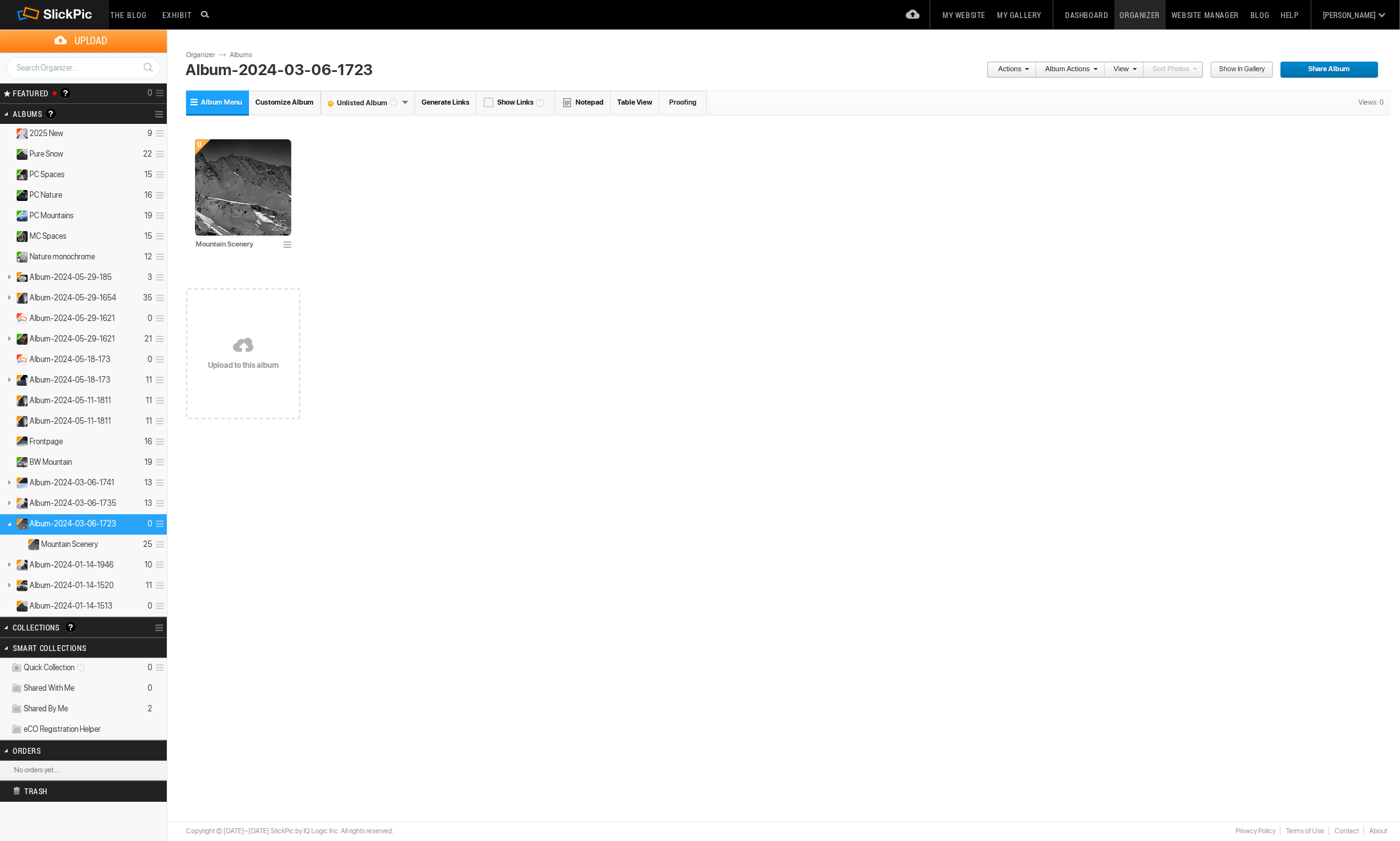
click at [1029, 69] on span at bounding box center [1025, 69] width 8 height 8
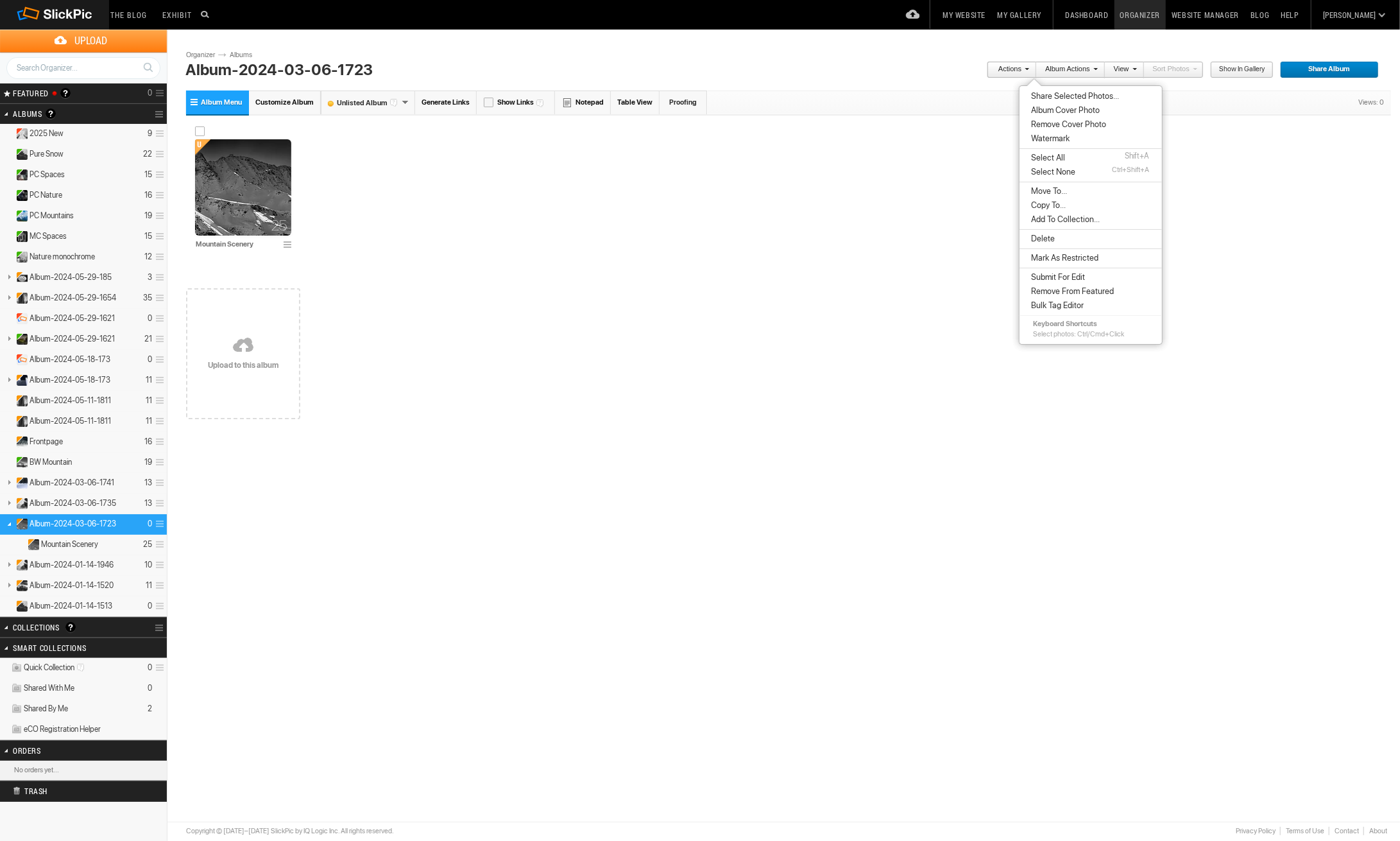
click at [233, 194] on img at bounding box center [243, 187] width 96 height 97
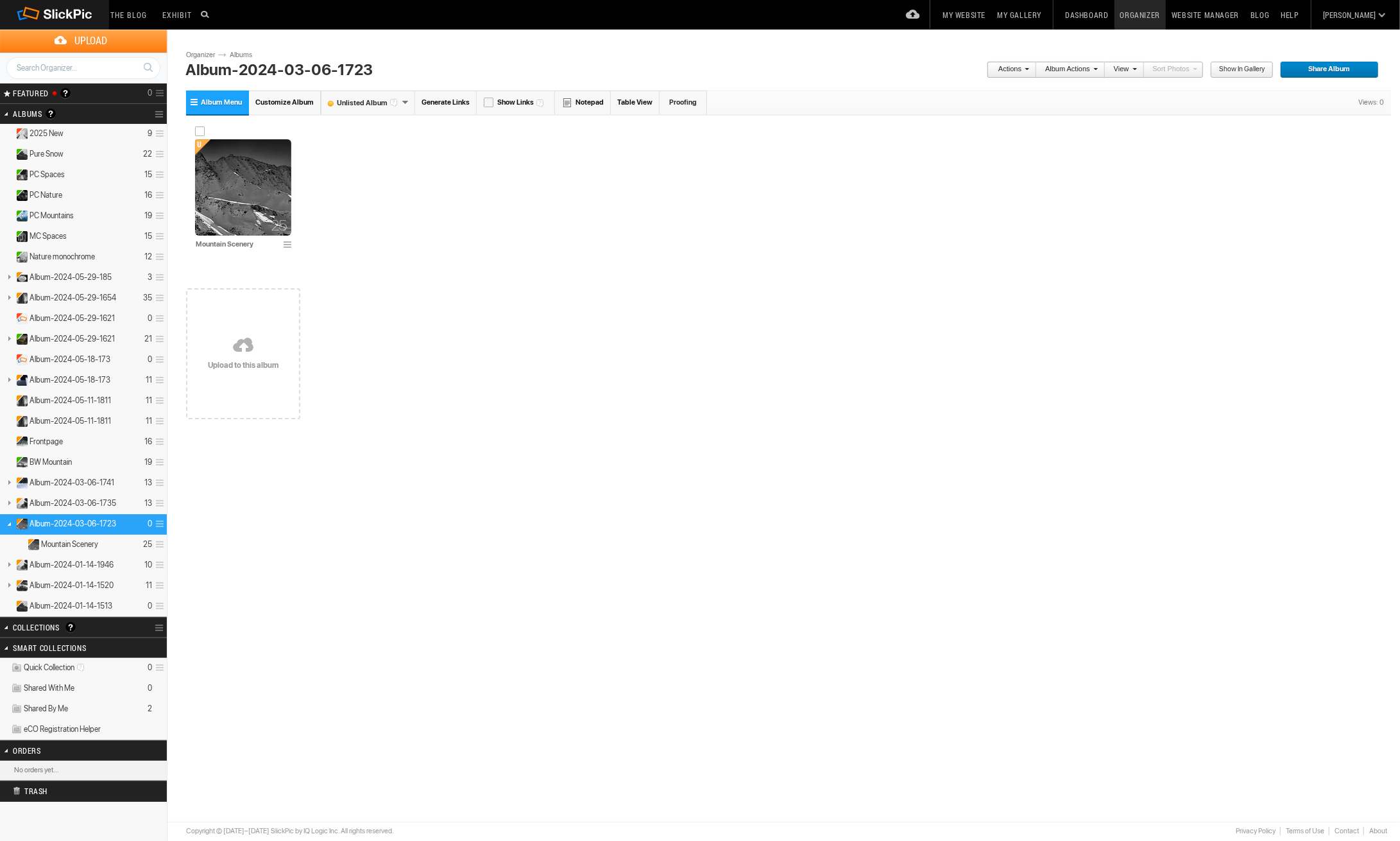
click at [247, 198] on img at bounding box center [243, 187] width 96 height 97
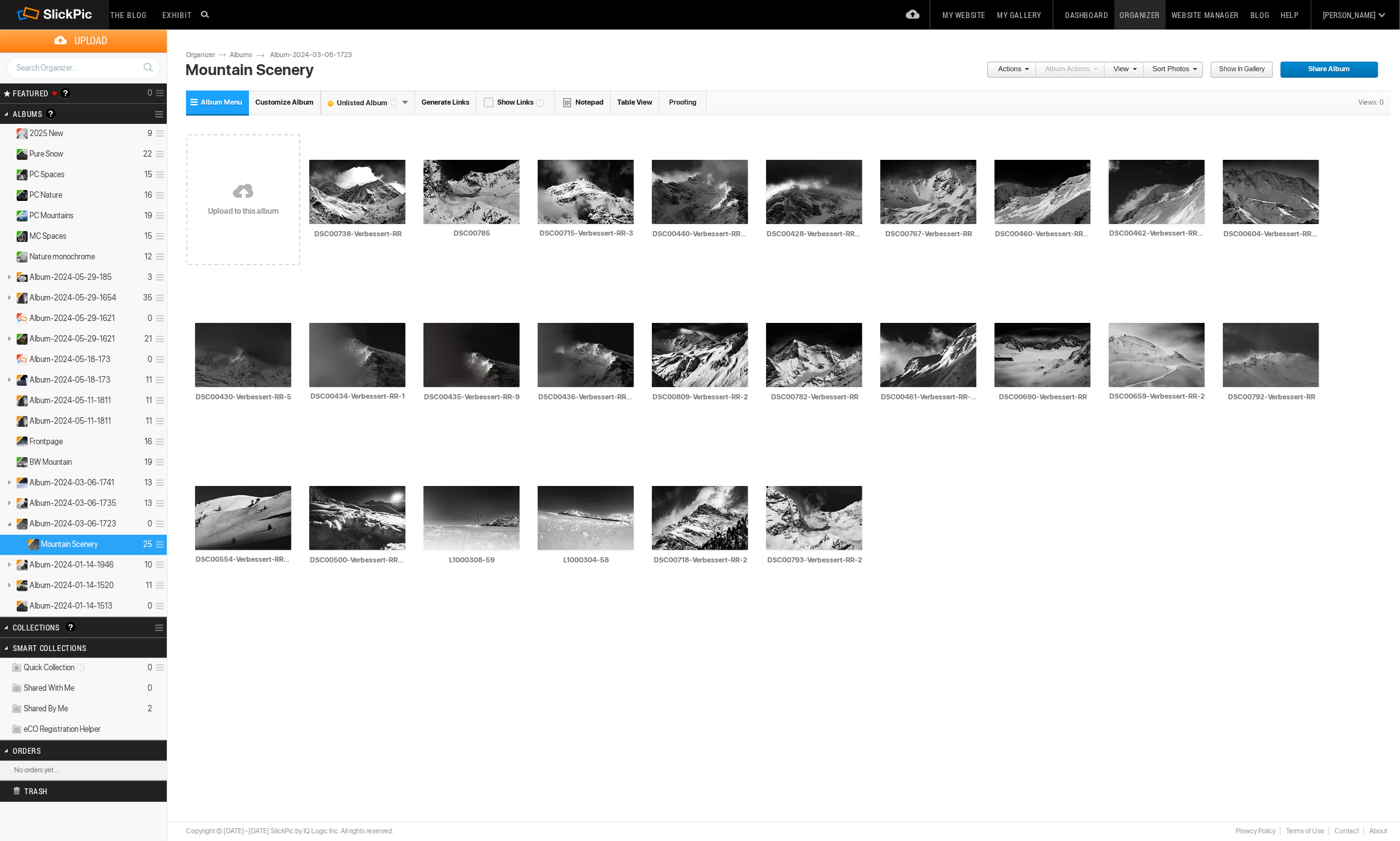
click at [1036, 69] on li "Actions" at bounding box center [1011, 70] width 50 height 17
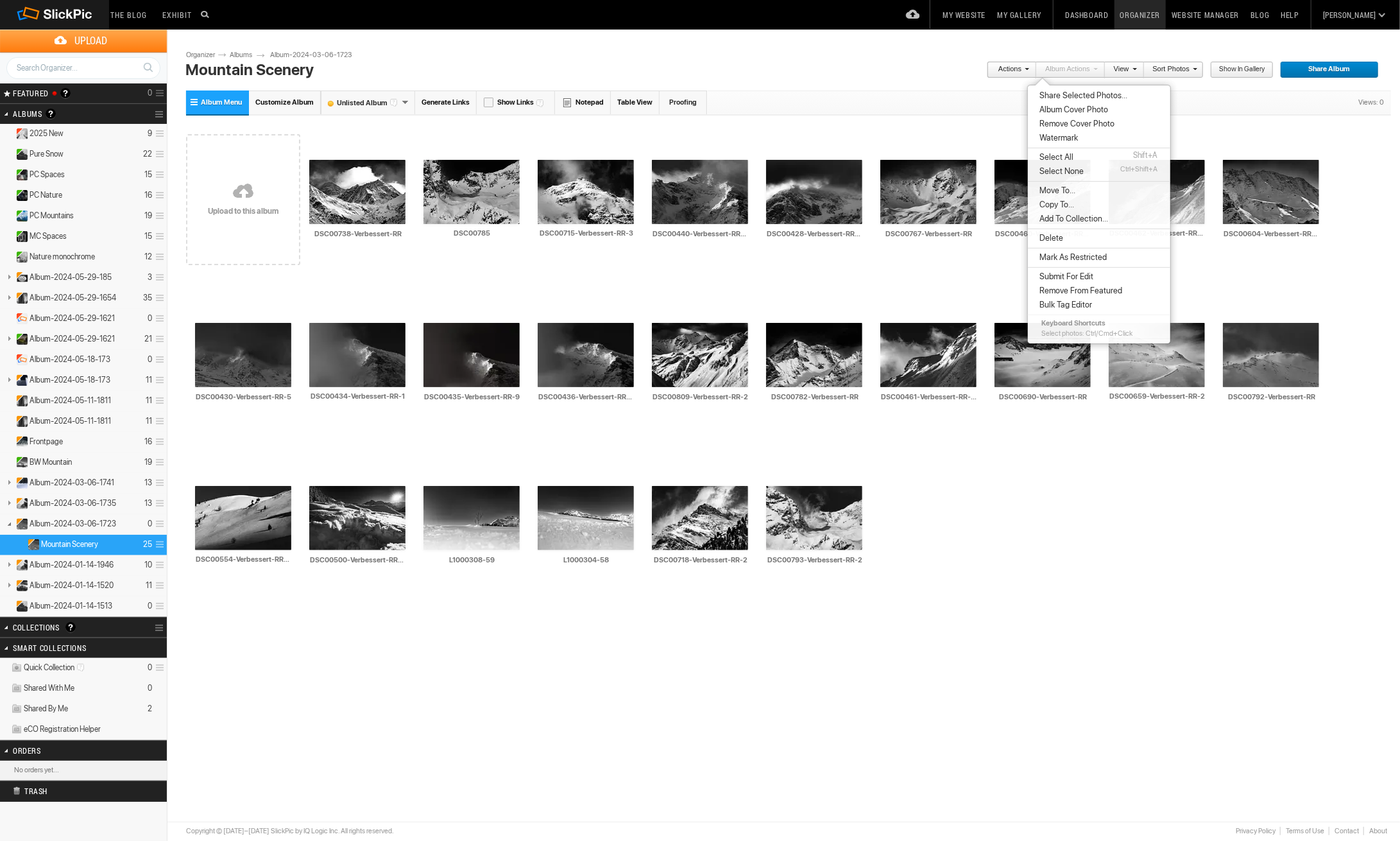
click at [1057, 156] on span "Select All" at bounding box center [1054, 157] width 38 height 10
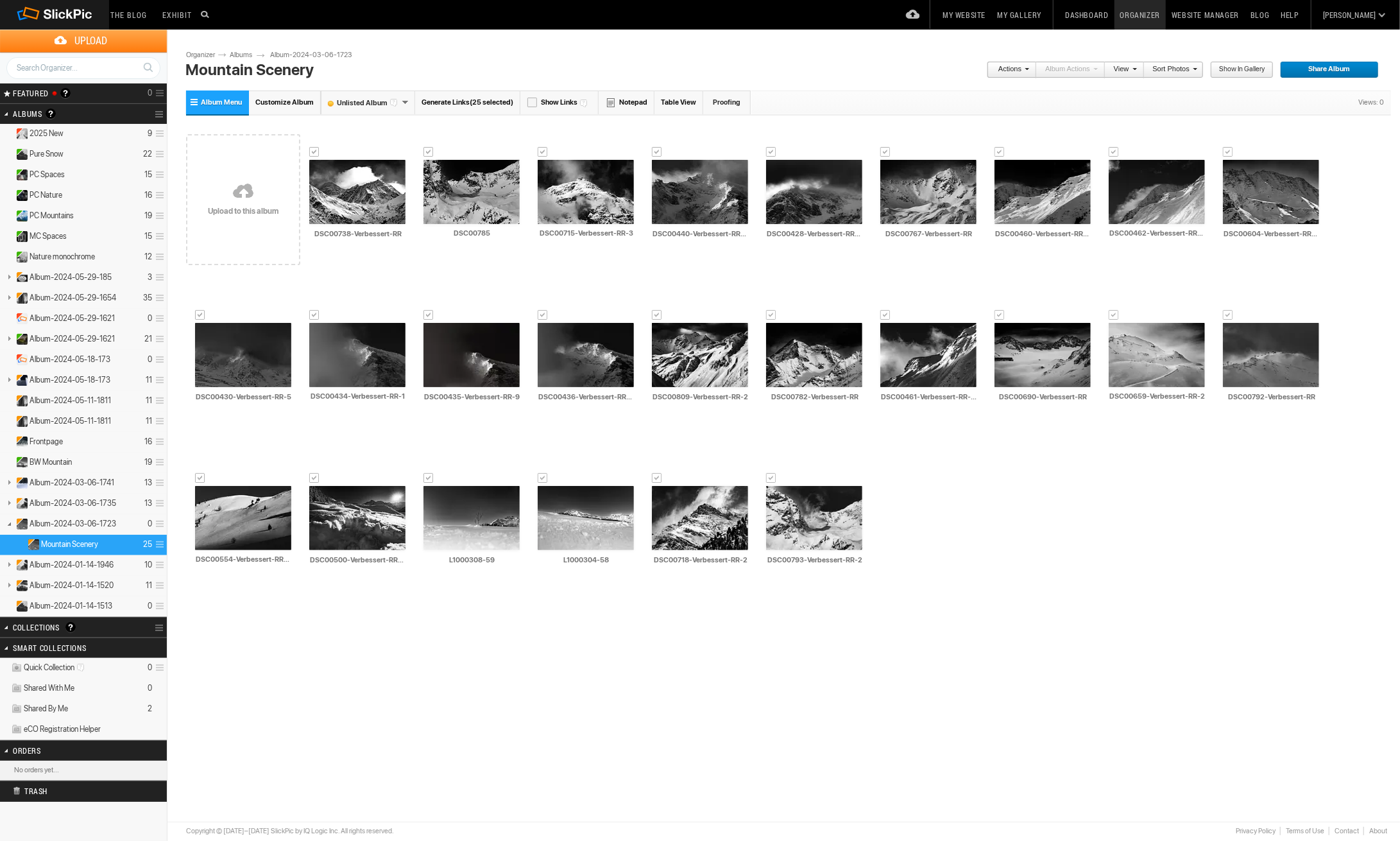
click at [1029, 71] on span at bounding box center [1025, 69] width 8 height 8
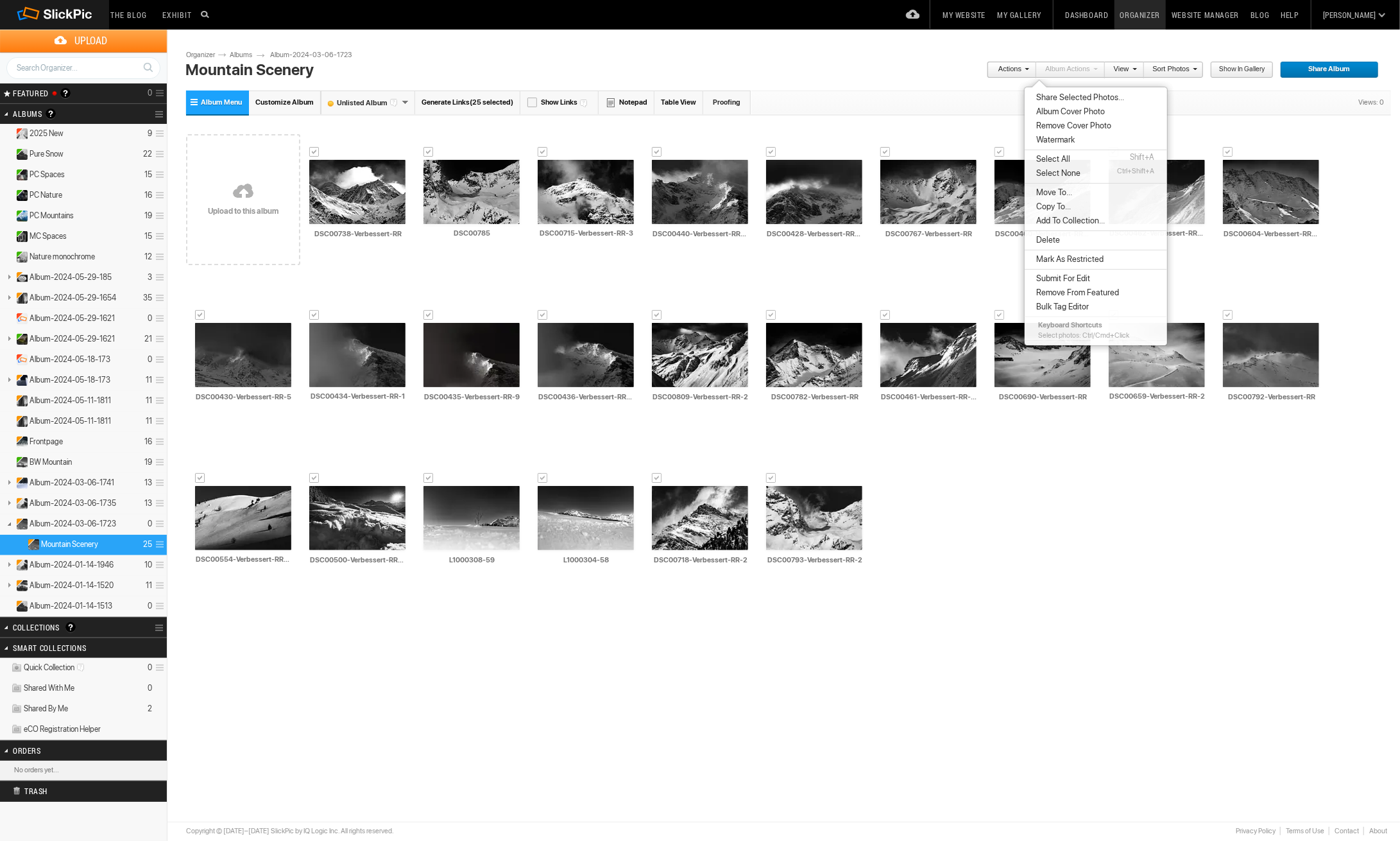
click at [1137, 69] on span at bounding box center [1133, 69] width 8 height 8
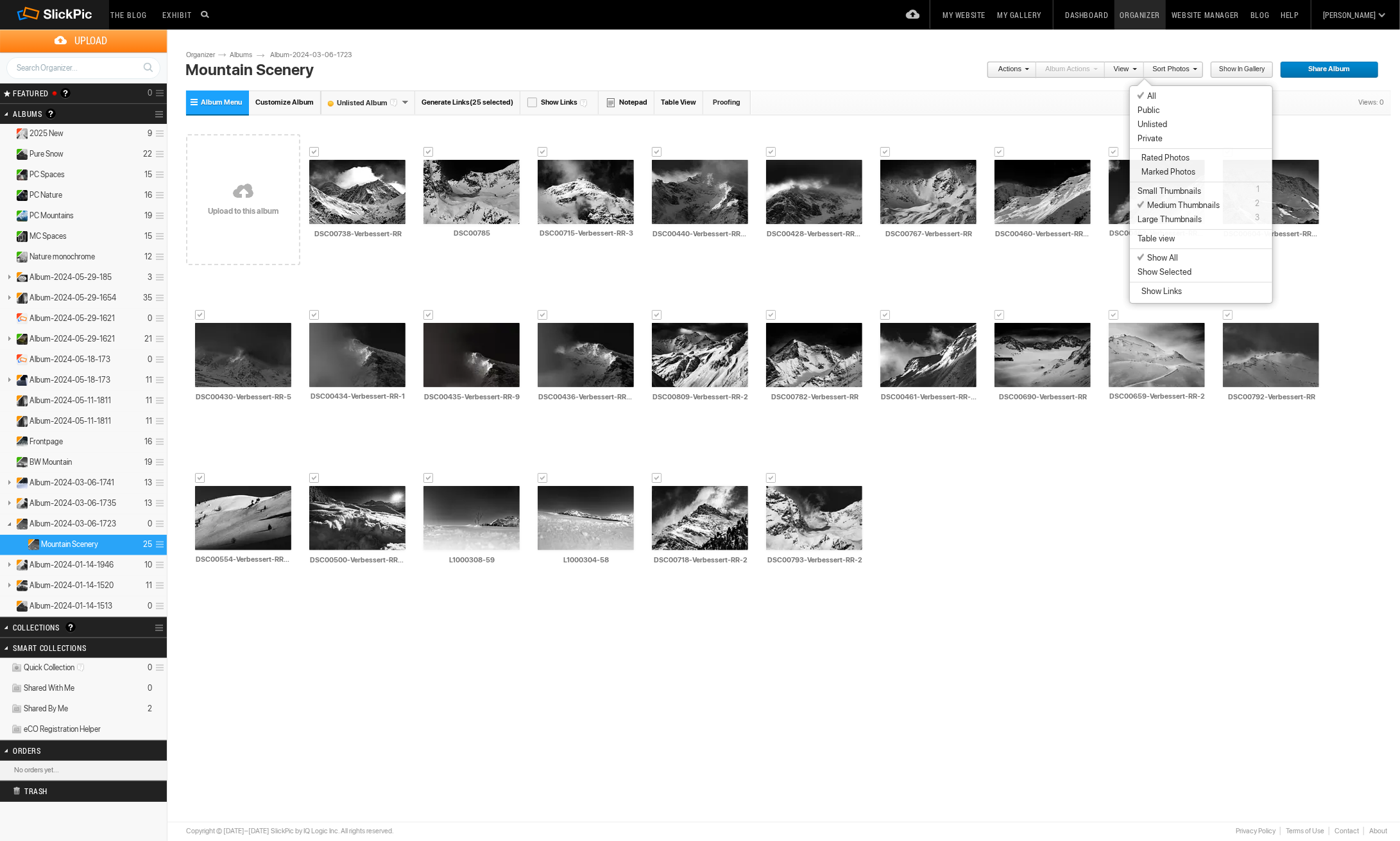
click at [1196, 68] on link "Sort Photos" at bounding box center [1170, 70] width 53 height 17
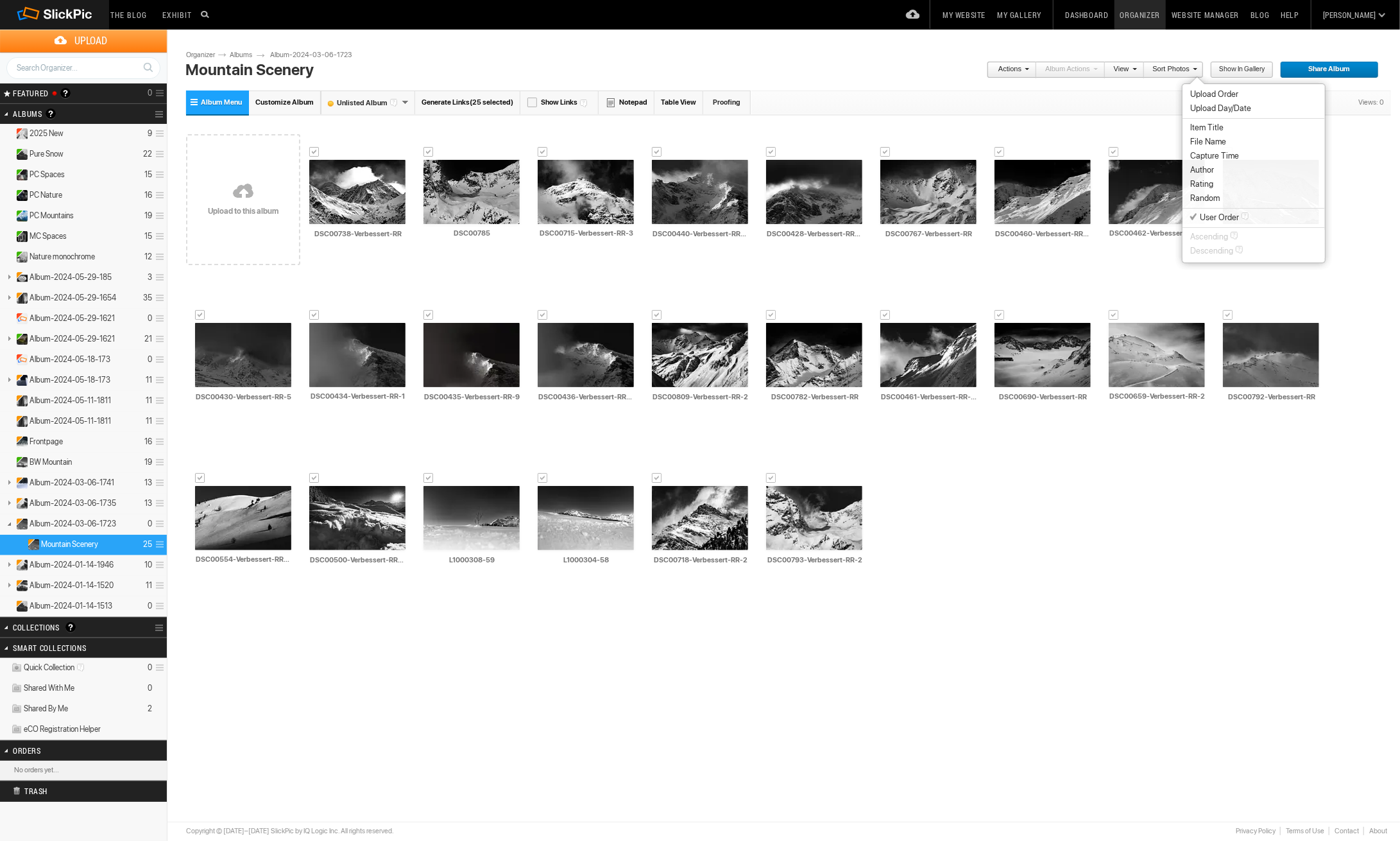
click at [1260, 67] on span "Show in Gallery" at bounding box center [1237, 70] width 55 height 17
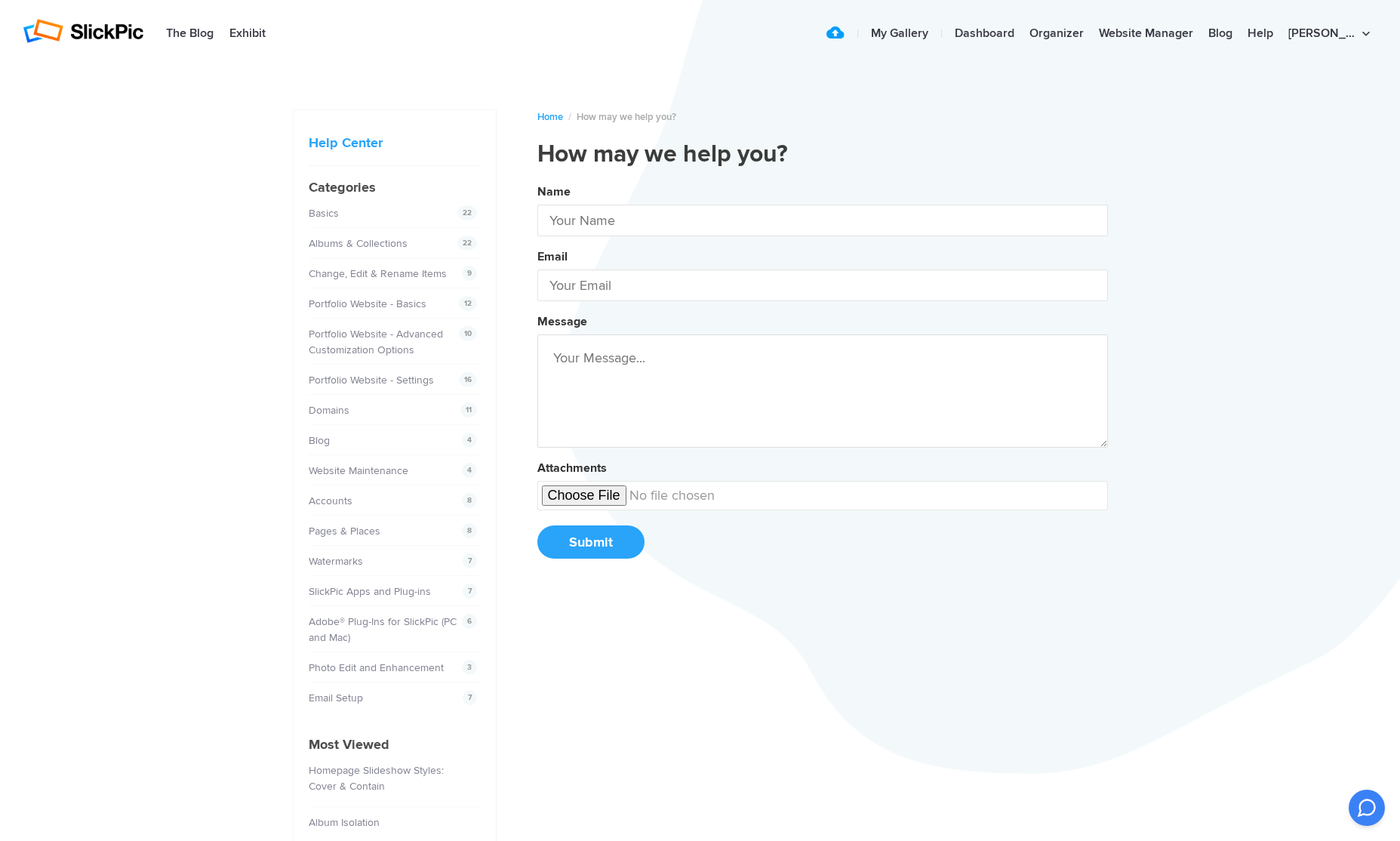
type input "[PERSON_NAME]"
type input "[EMAIL_ADDRESS][PERSON_NAME][DOMAIN_NAME]"
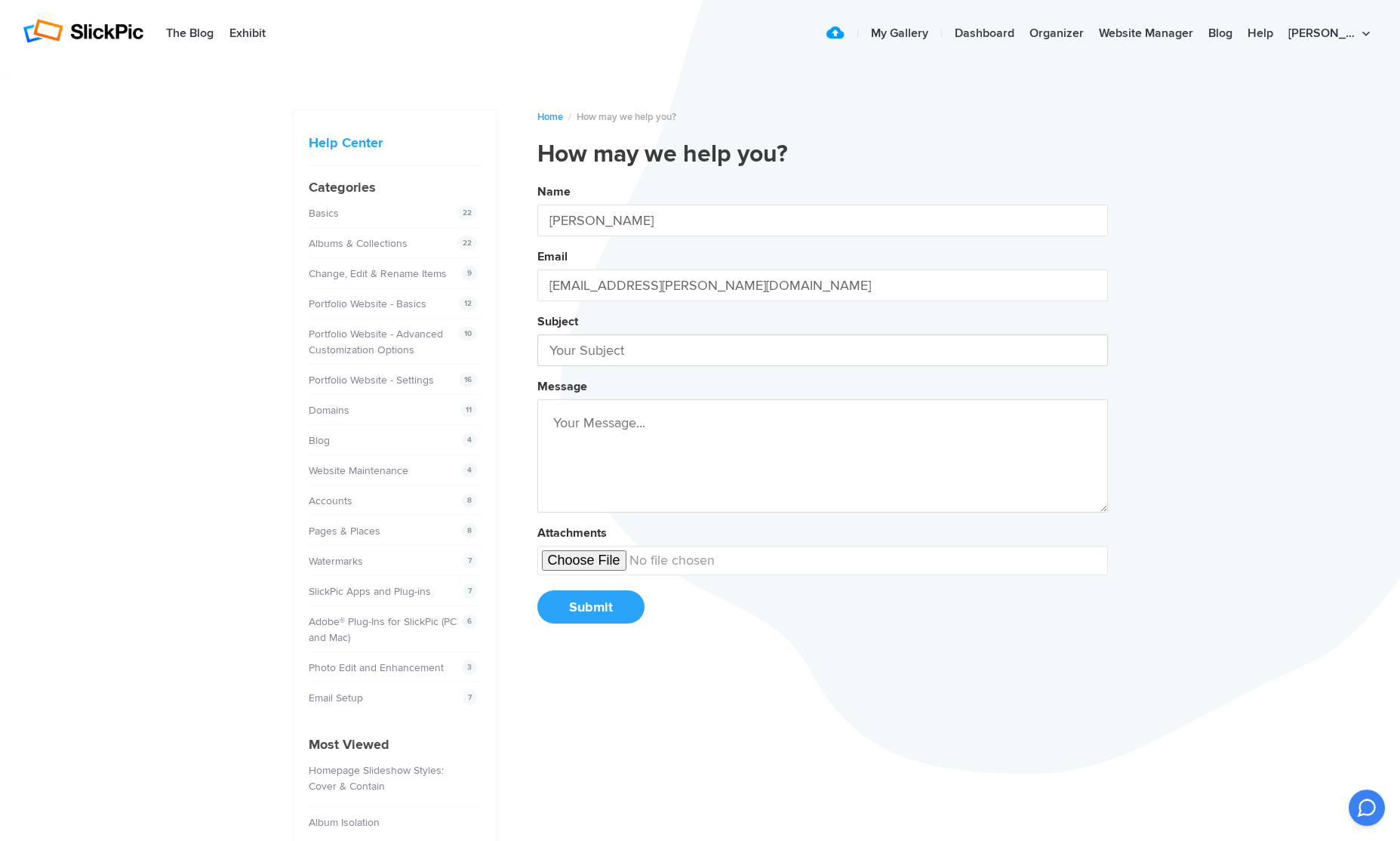
click at [574, 354] on input "text" at bounding box center [823, 350] width 571 height 32
click at [822, 411] on button "Name [PERSON_NAME] Email [EMAIL_ADDRESS][PERSON_NAME][DOMAIN_NAME] Subject Gall…" at bounding box center [823, 409] width 571 height 460
type input "Gallery not working"
click at [590, 425] on textarea at bounding box center [823, 456] width 571 height 114
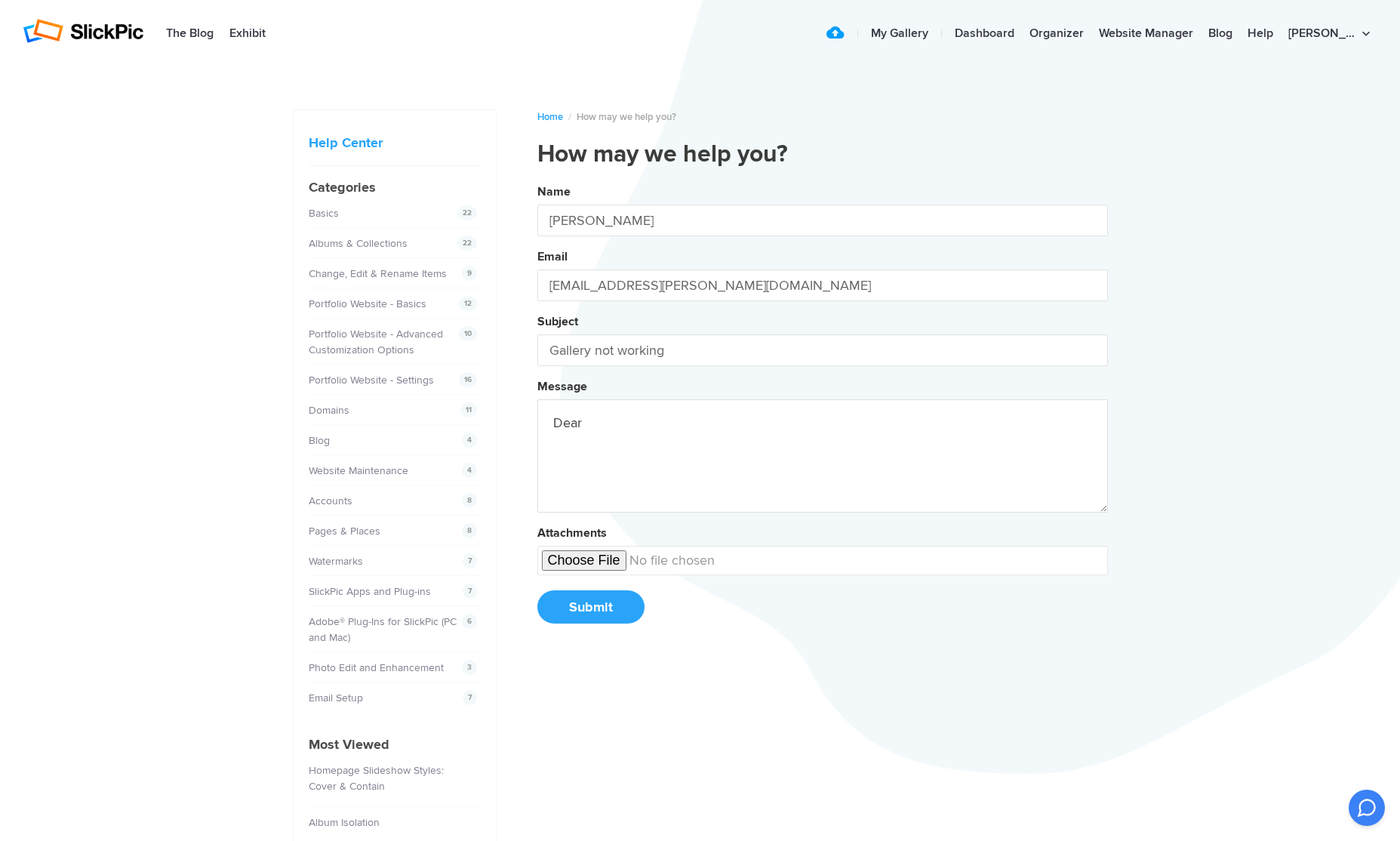
click at [822, 411] on button "Name [PERSON_NAME] Email [EMAIL_ADDRESS][PERSON_NAME][DOMAIN_NAME] Subject Gall…" at bounding box center [823, 409] width 571 height 460
type textarea "D"
click at [822, 411] on button "Name [PERSON_NAME] Email [EMAIL_ADDRESS][PERSON_NAME][DOMAIN_NAME] Subject Gall…" at bounding box center [823, 409] width 571 height 460
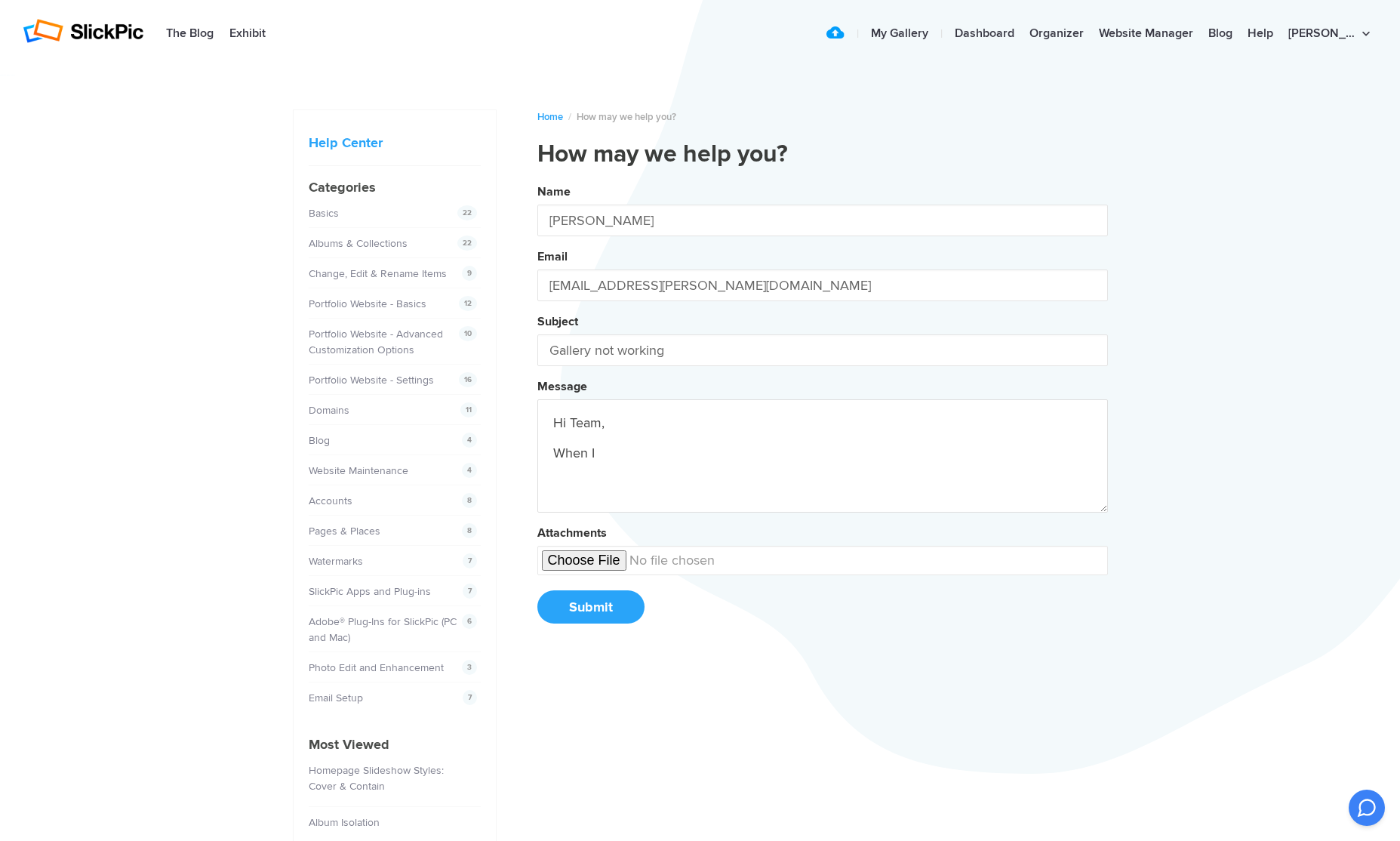
click at [822, 411] on button "Name [PERSON_NAME] Email [EMAIL_ADDRESS][PERSON_NAME][DOMAIN_NAME] Subject Gall…" at bounding box center [823, 409] width 571 height 460
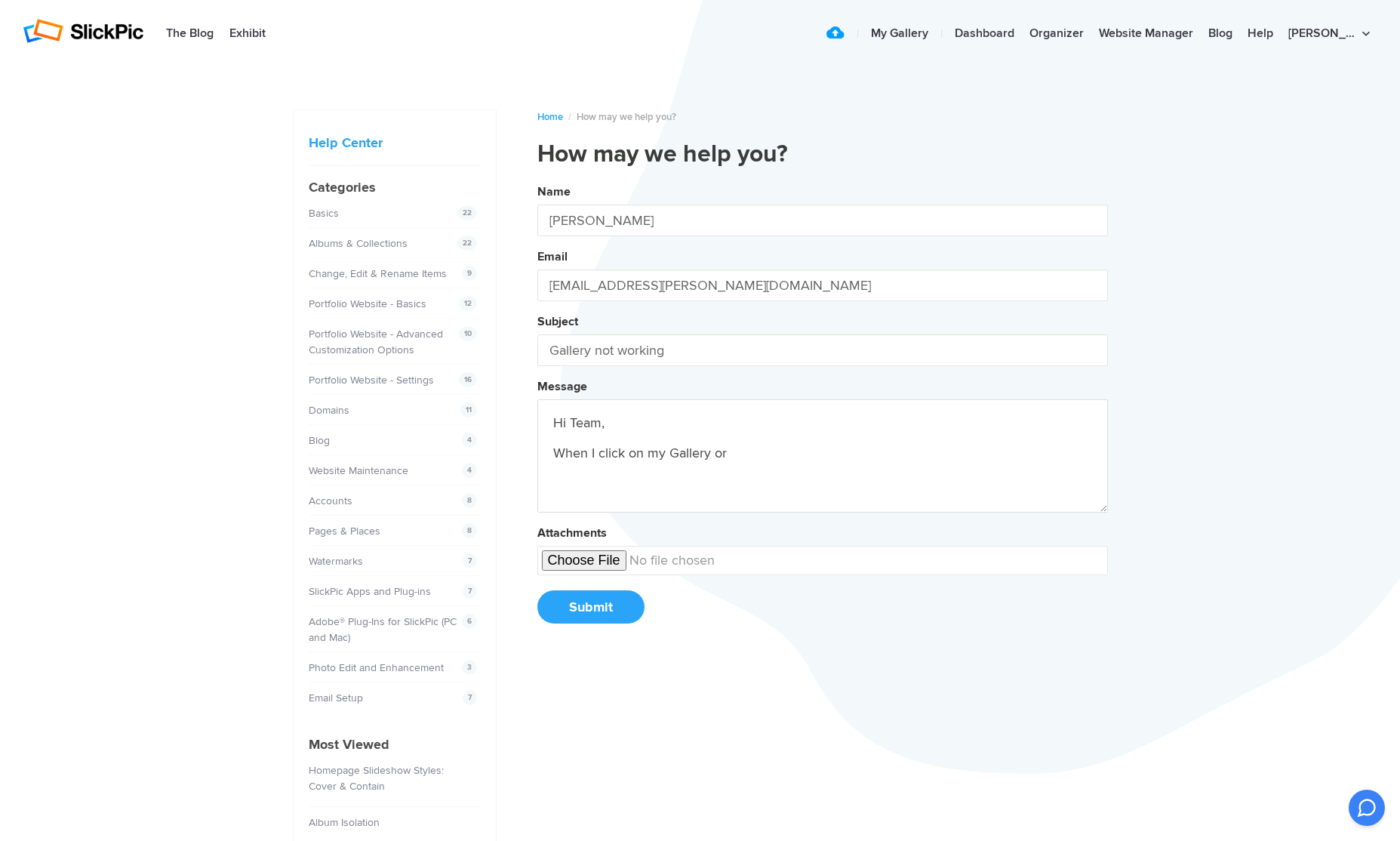
click at [822, 411] on button "Name [PERSON_NAME] Email [EMAIL_ADDRESS][PERSON_NAME][DOMAIN_NAME] Subject Gall…" at bounding box center [823, 409] width 571 height 460
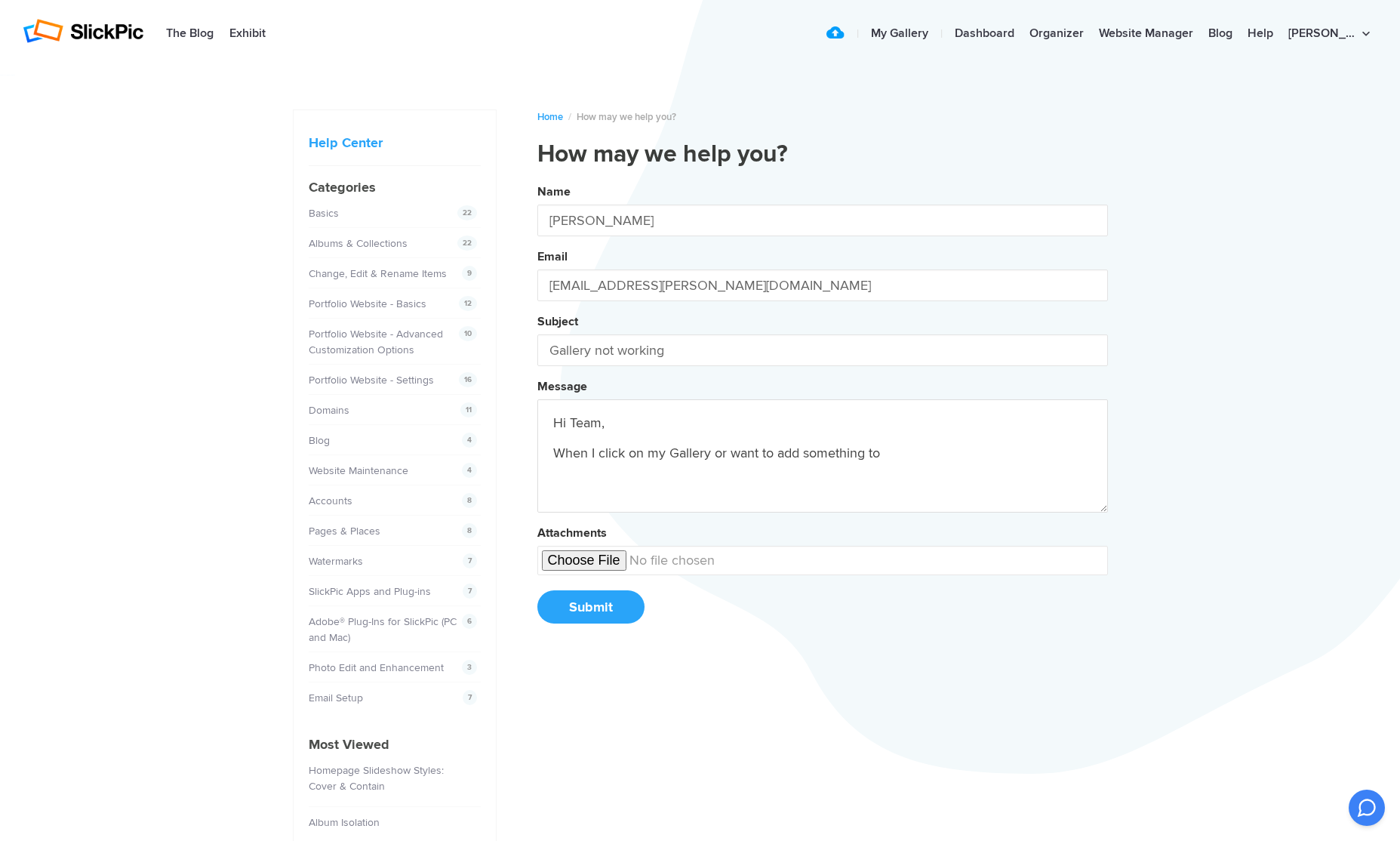
click at [822, 411] on button "Name [PERSON_NAME] Email [EMAIL_ADDRESS][PERSON_NAME][DOMAIN_NAME] Subject Gall…" at bounding box center [823, 409] width 571 height 460
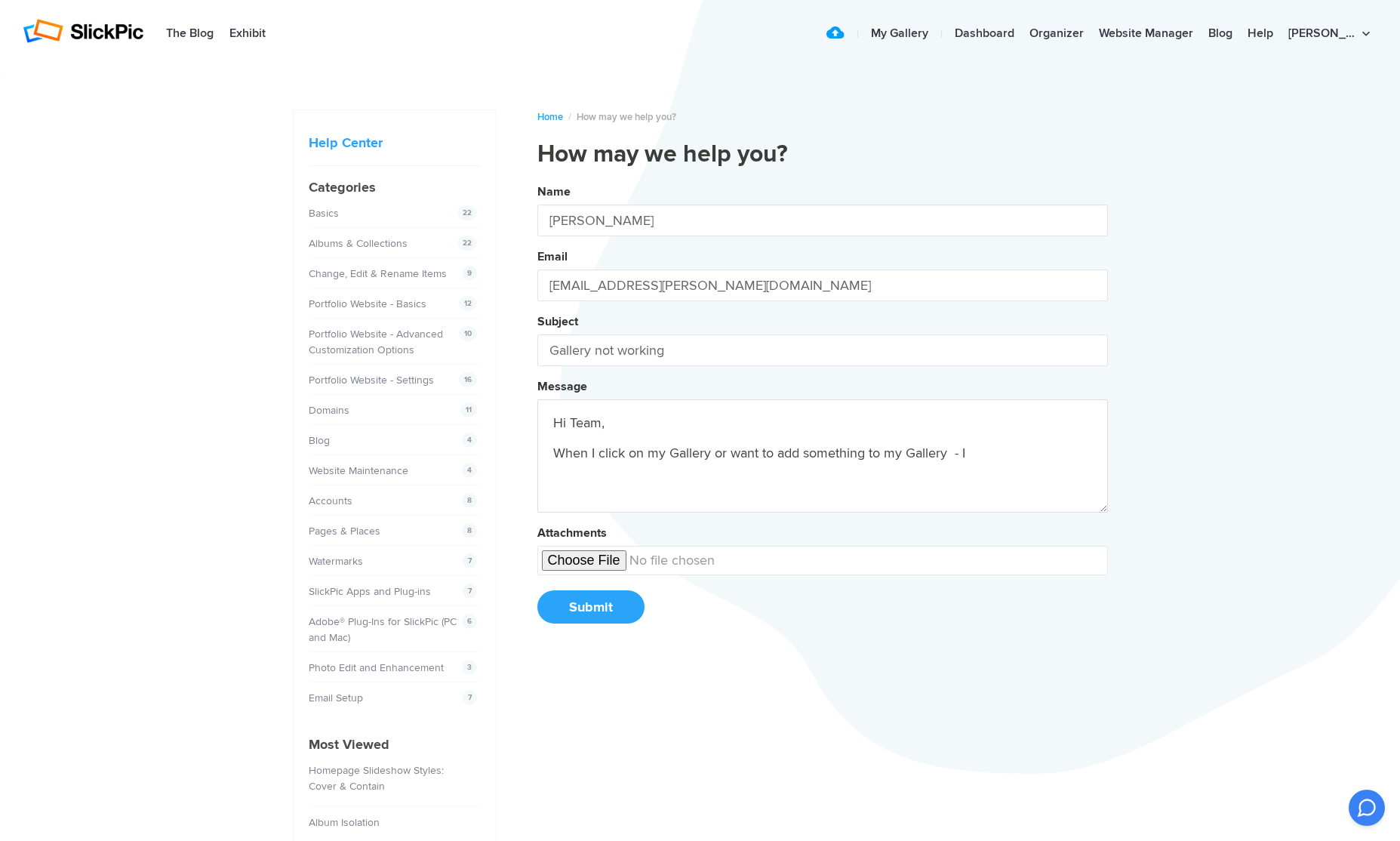
click at [822, 411] on button "Name [PERSON_NAME] Email [EMAIL_ADDRESS][PERSON_NAME][DOMAIN_NAME] Subject Gall…" at bounding box center [823, 409] width 571 height 460
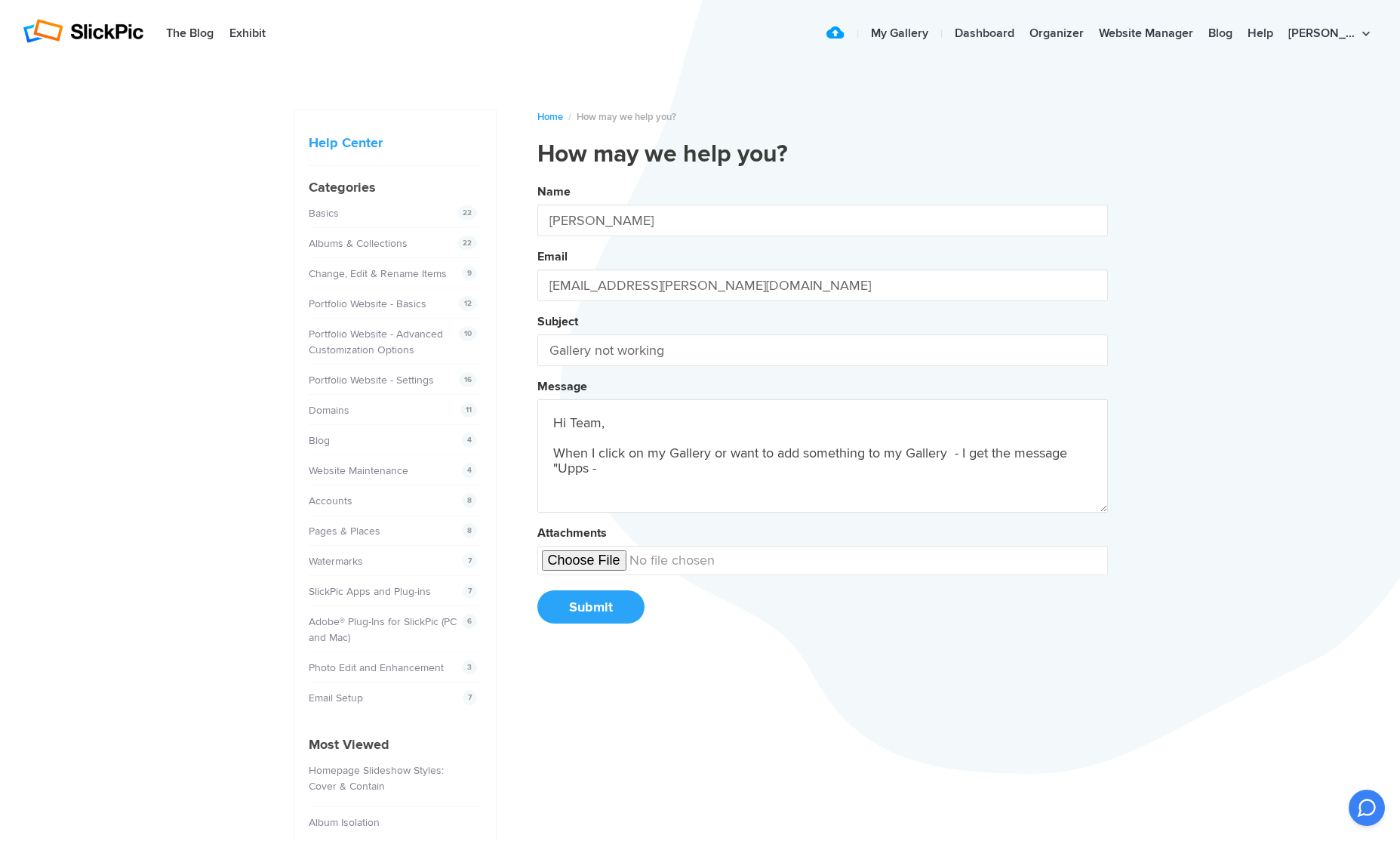
click at [822, 411] on button "Name [PERSON_NAME] Email [EMAIL_ADDRESS][PERSON_NAME][DOMAIN_NAME] Subject Gall…" at bounding box center [823, 409] width 571 height 460
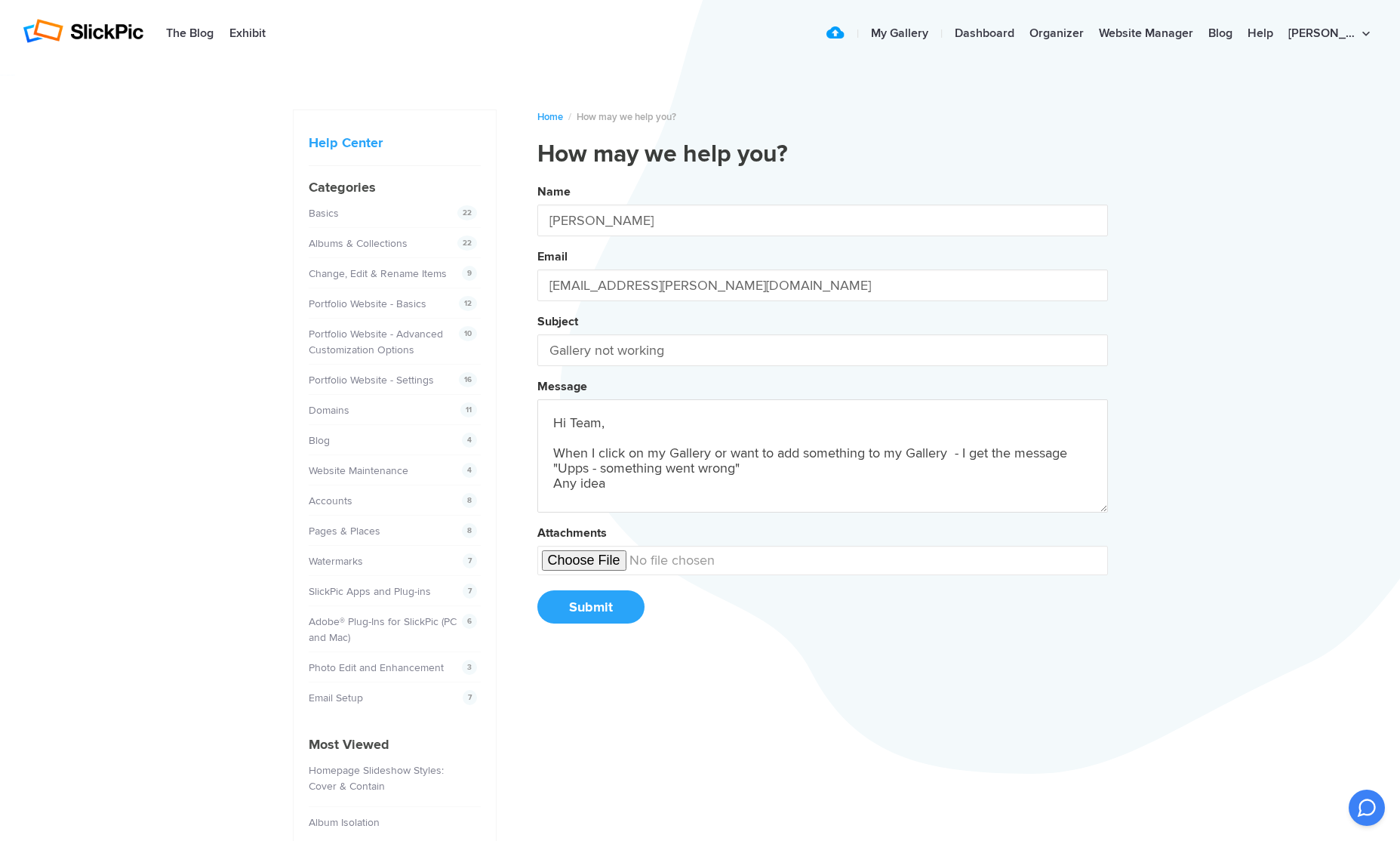
click at [822, 411] on button "Name [PERSON_NAME] Email [EMAIL_ADDRESS][PERSON_NAME][DOMAIN_NAME] Subject Gall…" at bounding box center [823, 409] width 571 height 460
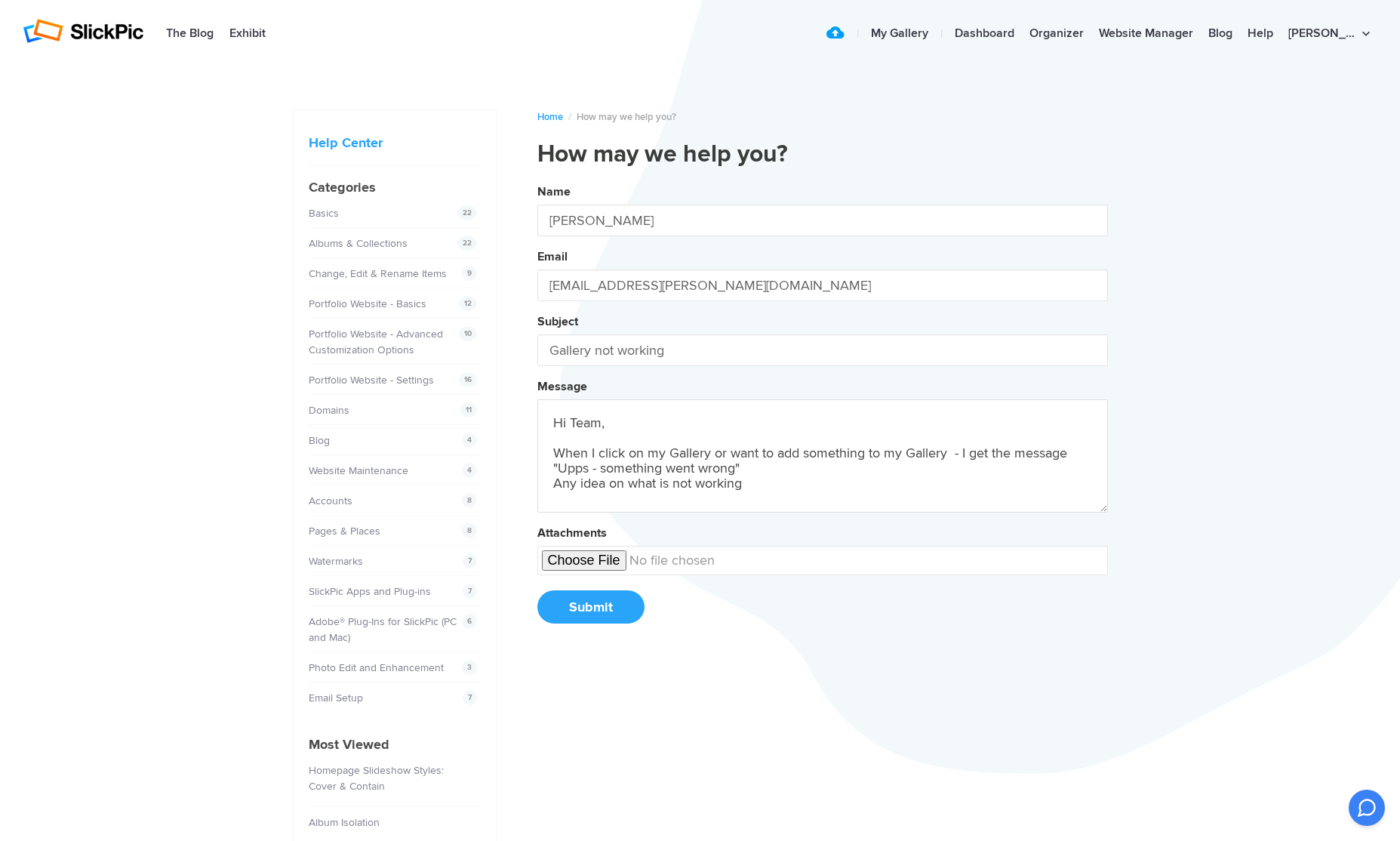
click at [822, 411] on button "Name [PERSON_NAME] Email [EMAIL_ADDRESS][PERSON_NAME][DOMAIN_NAME] Subject Gall…" at bounding box center [823, 409] width 571 height 460
type textarea "Hi Team, When I click on my Gallery or want to add something to my Gallery - I …"
click at [585, 606] on button "Submit" at bounding box center [591, 607] width 107 height 33
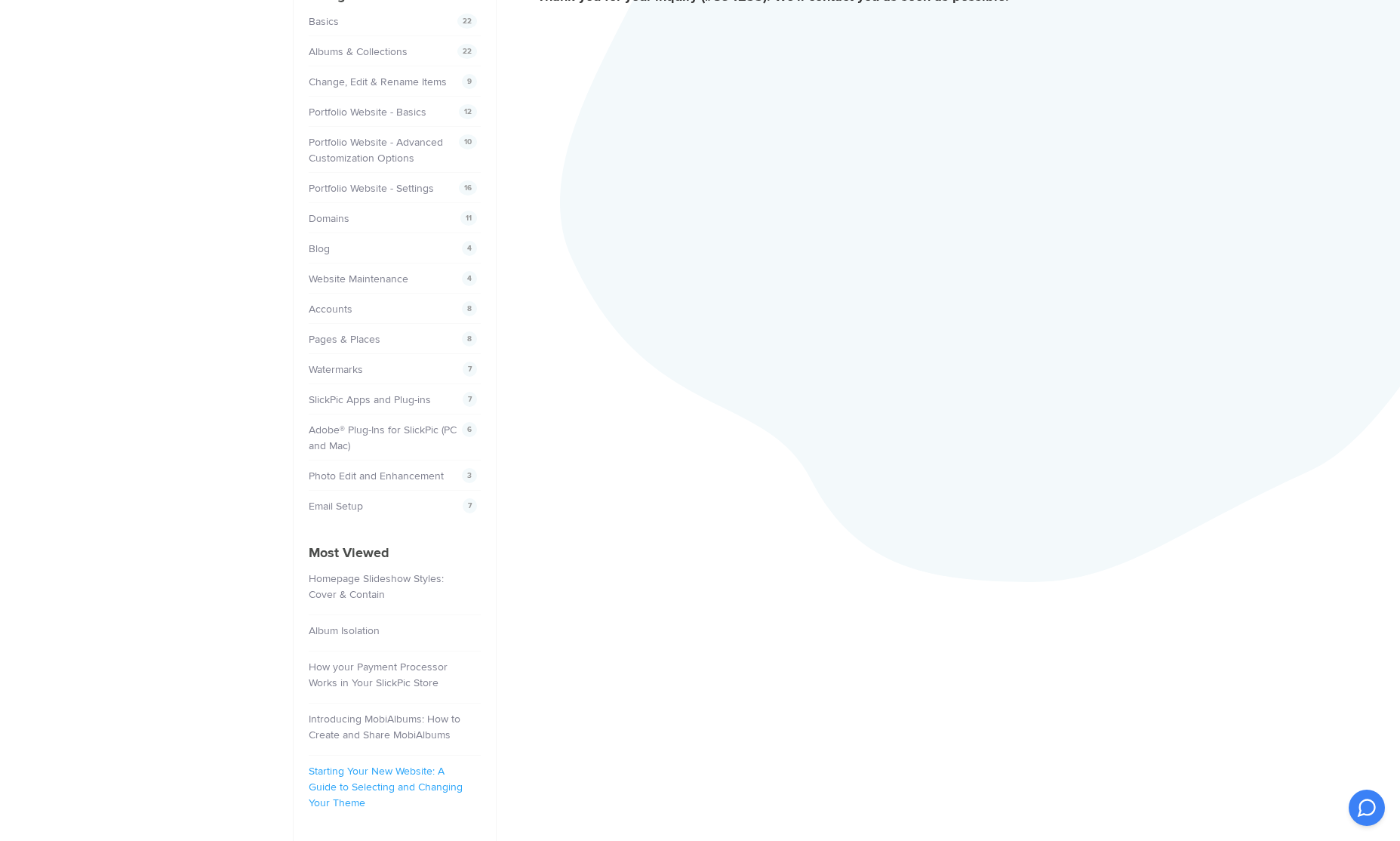
scroll to position [267, 0]
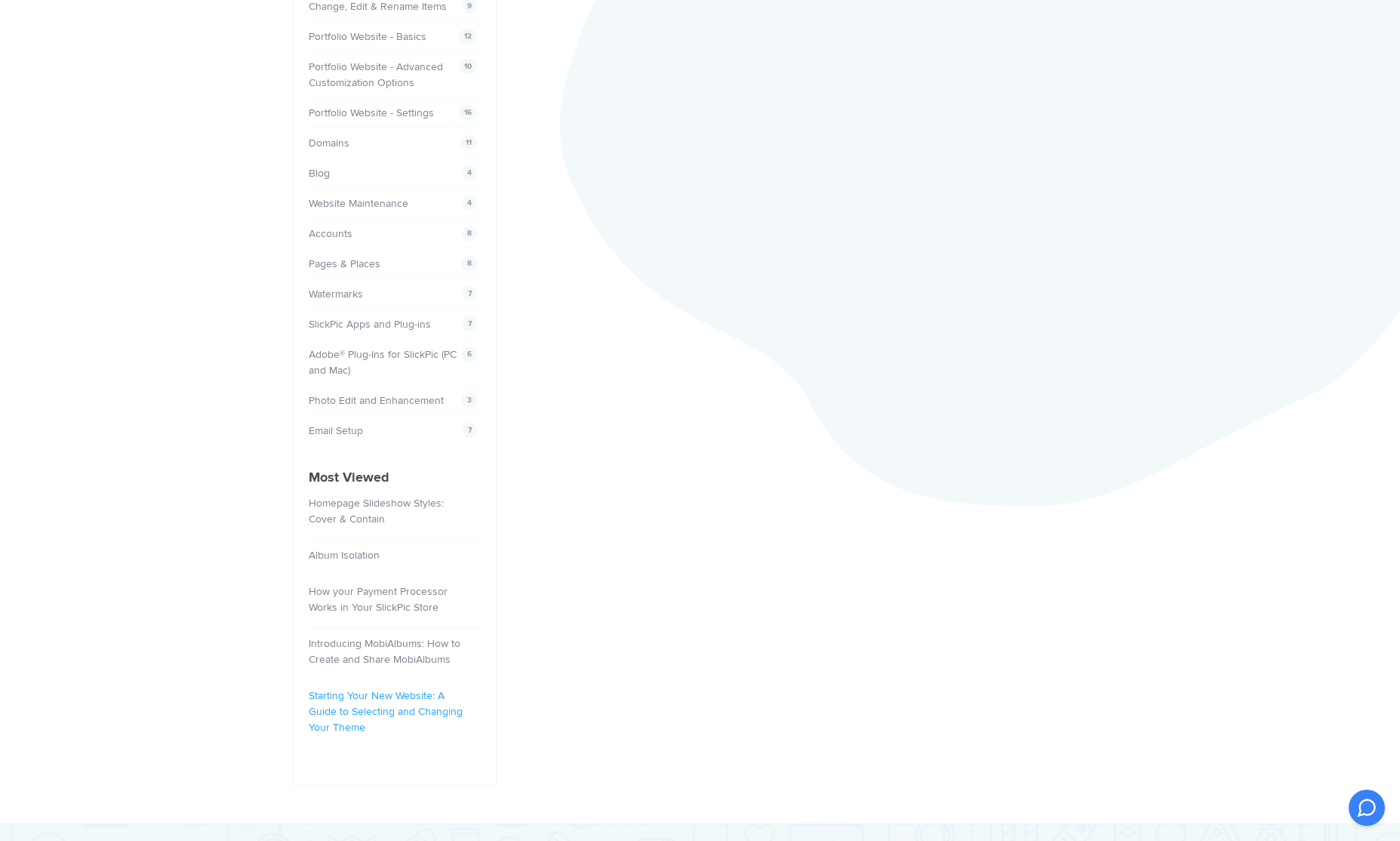
click at [378, 700] on link "Starting Your New Website: A Guide to Selecting and Changing Your Theme" at bounding box center [385, 712] width 154 height 45
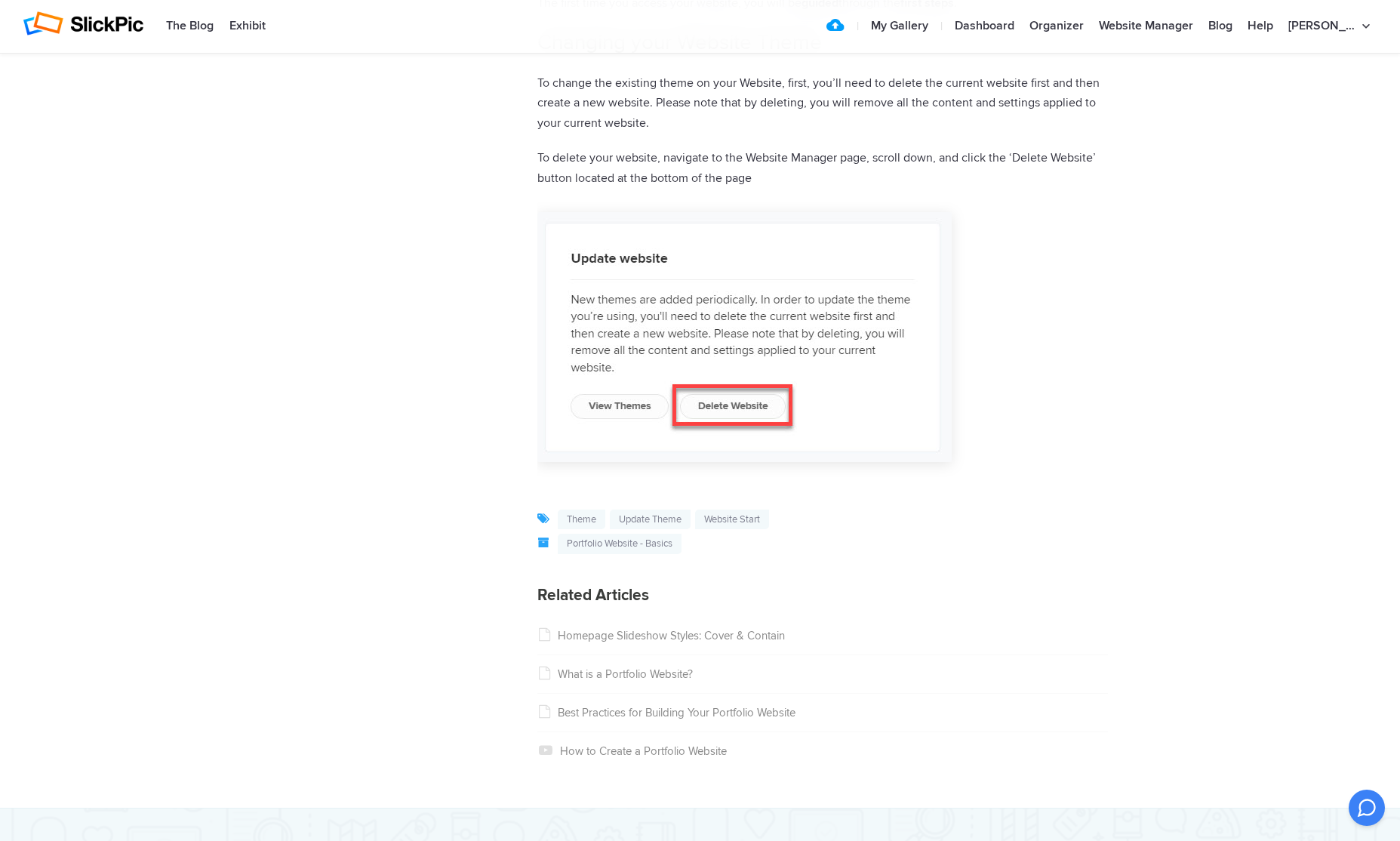
scroll to position [1835, 0]
